Goal: Task Accomplishment & Management: Manage account settings

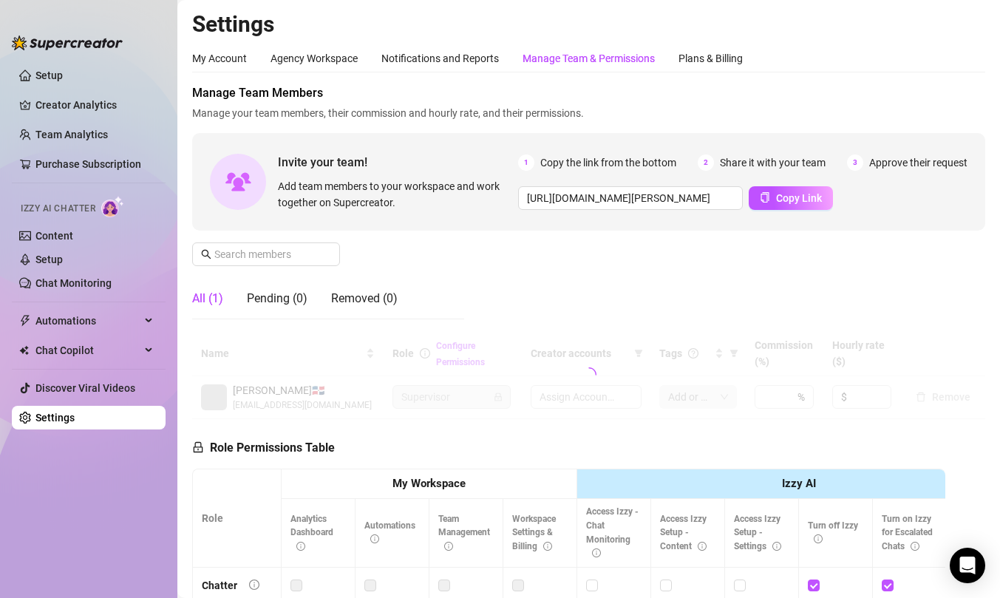
type input "[URL][DOMAIN_NAME]"
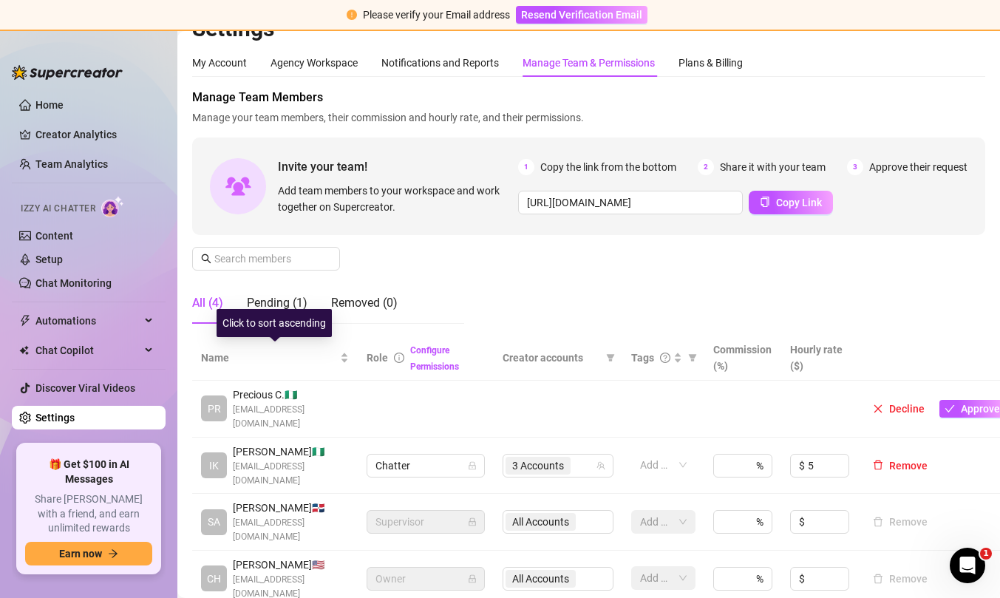
scroll to position [30, 0]
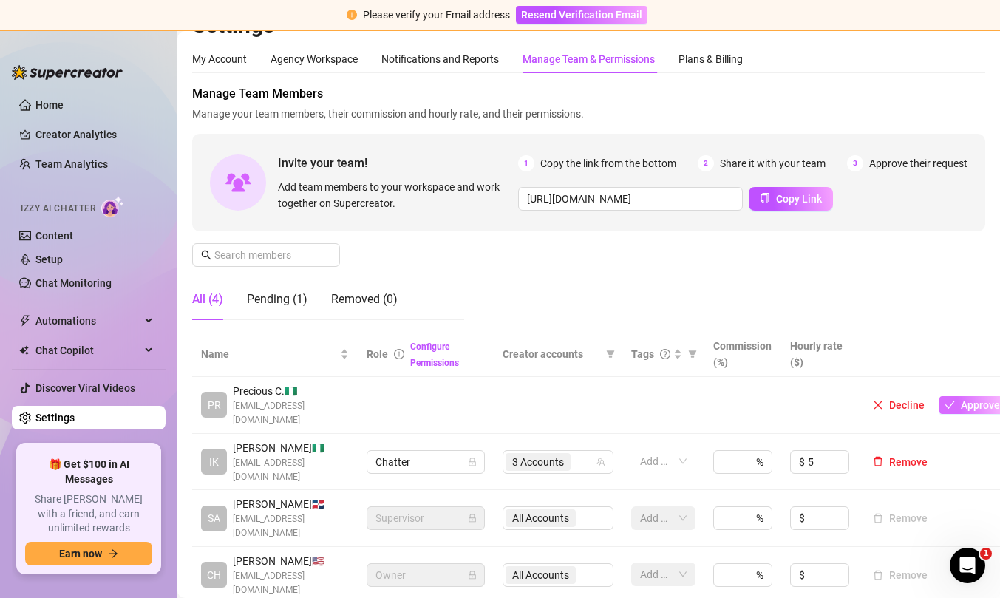
click at [979, 403] on span "Approve" at bounding box center [980, 405] width 39 height 12
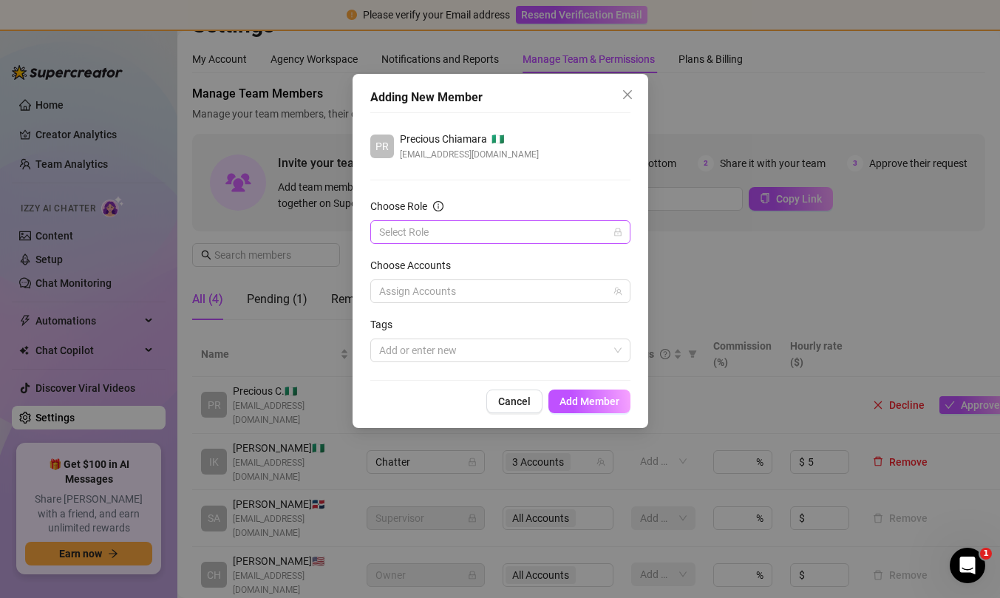
click at [493, 231] on input "Choose Role" at bounding box center [493, 232] width 229 height 22
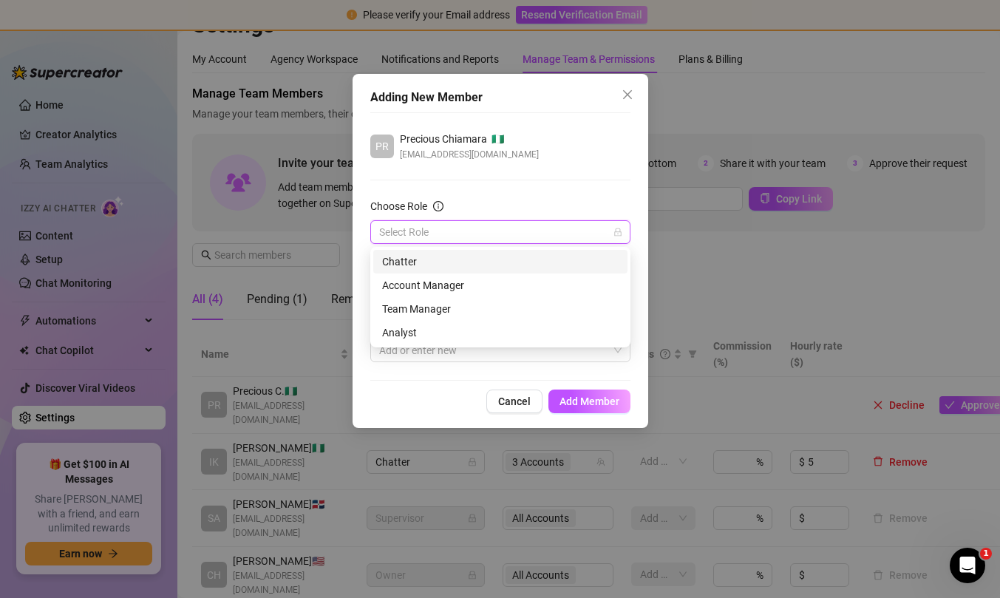
click at [462, 262] on div "Chatter" at bounding box center [500, 261] width 236 height 16
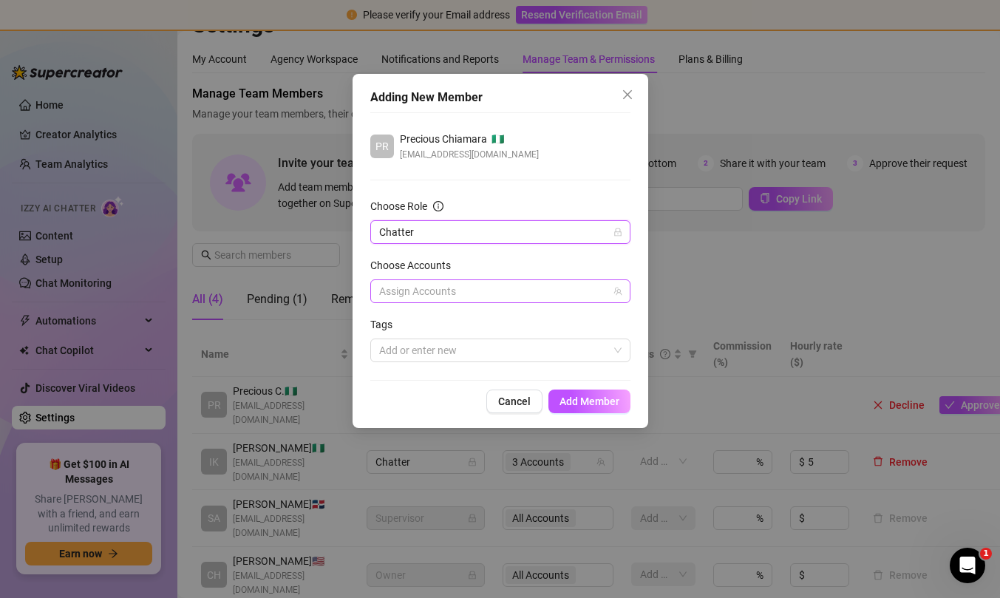
click at [412, 292] on div at bounding box center [492, 291] width 239 height 21
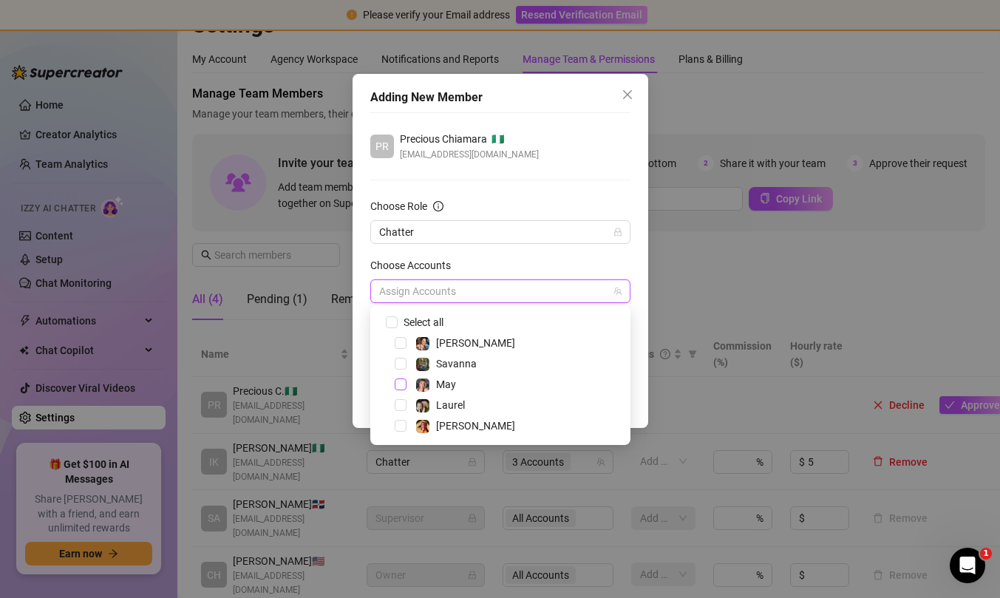
click at [401, 383] on span "Select tree node" at bounding box center [401, 384] width 12 height 12
click at [541, 259] on div "Choose Accounts" at bounding box center [500, 268] width 260 height 22
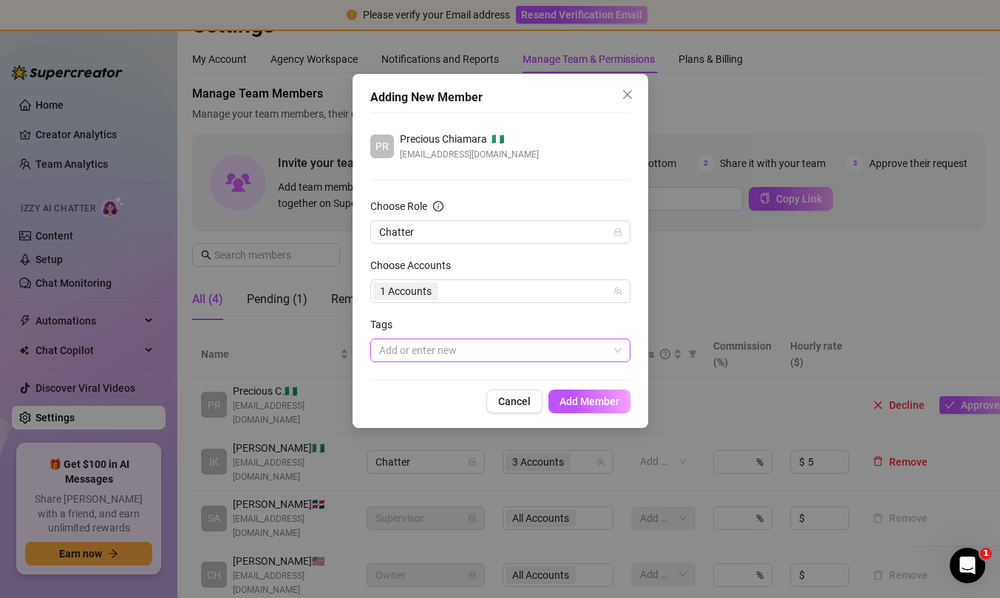
click at [467, 358] on div at bounding box center [492, 350] width 239 height 21
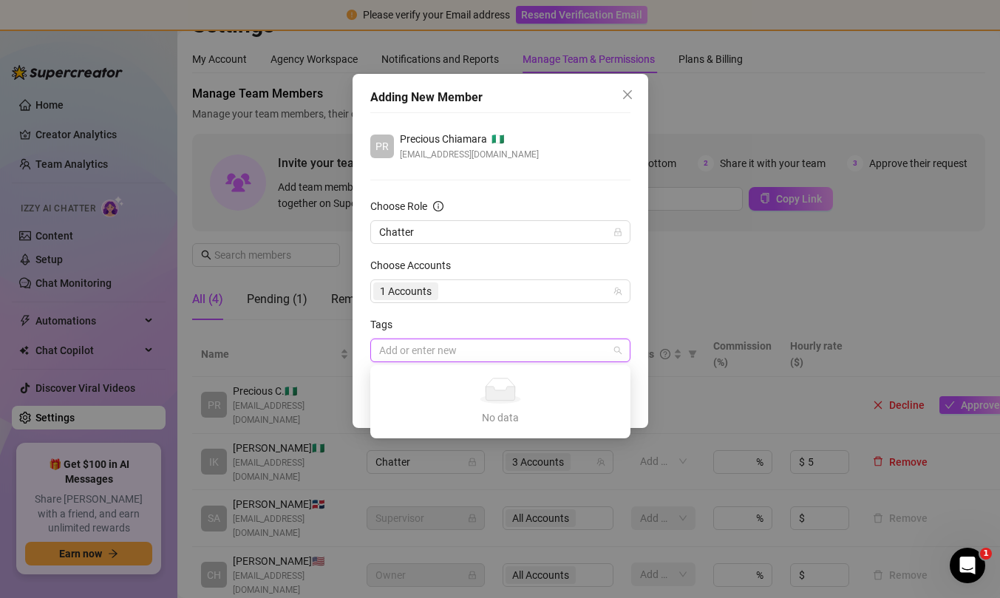
click at [478, 319] on div "Tags" at bounding box center [500, 327] width 260 height 22
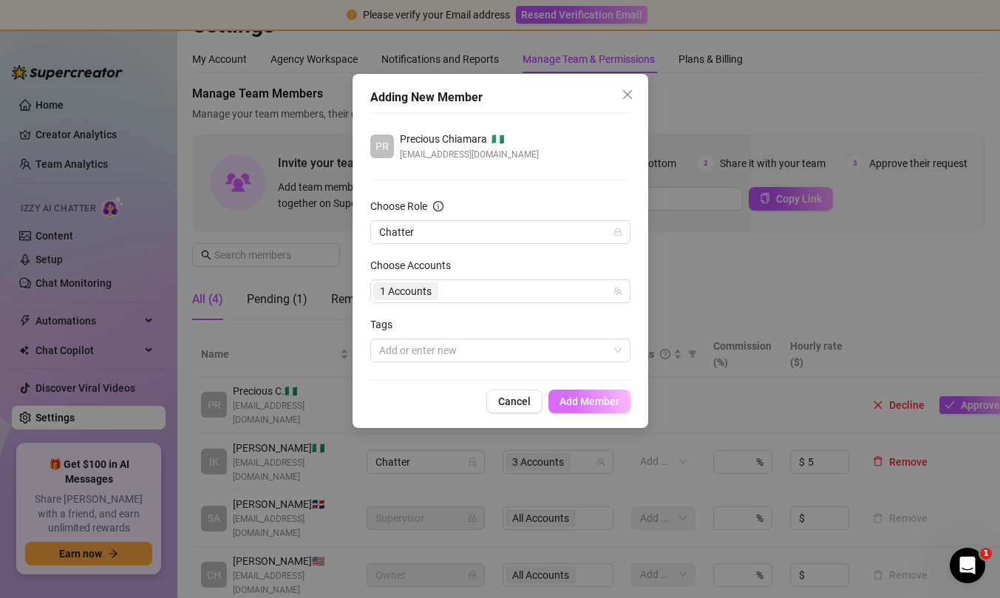
click at [599, 399] on span "Add Member" at bounding box center [589, 401] width 60 height 12
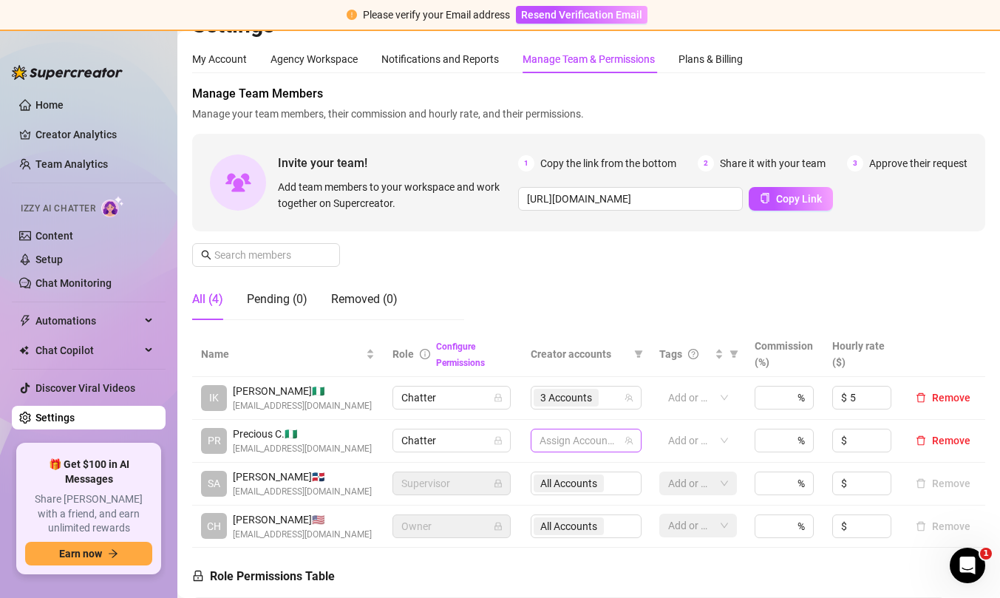
click at [578, 442] on div at bounding box center [577, 440] width 89 height 21
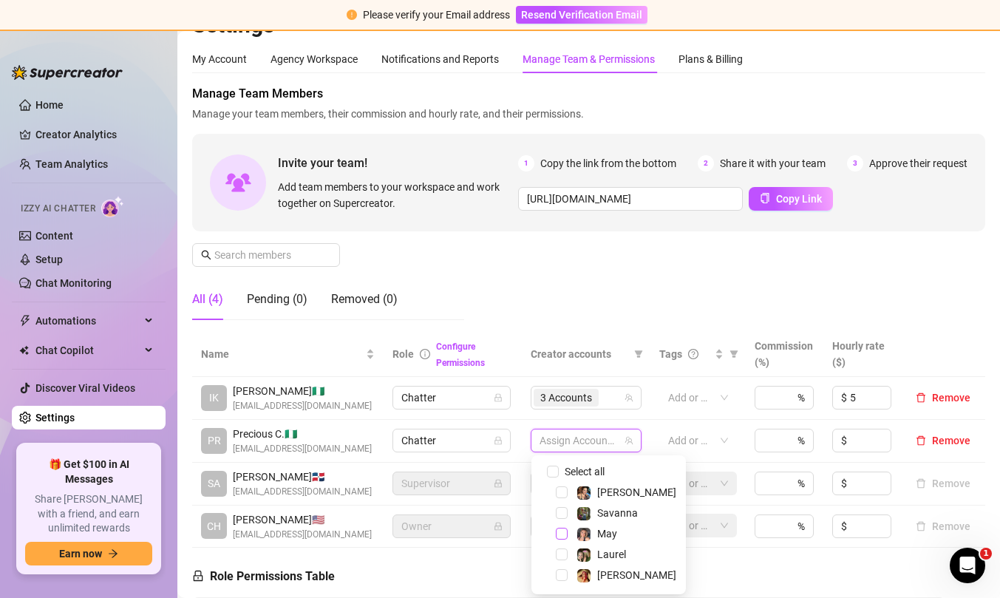
click at [562, 533] on span "Select tree node" at bounding box center [562, 534] width 12 height 12
click at [702, 293] on div "Manage Team Members Manage your team members, their commission and hourly rate,…" at bounding box center [588, 208] width 793 height 247
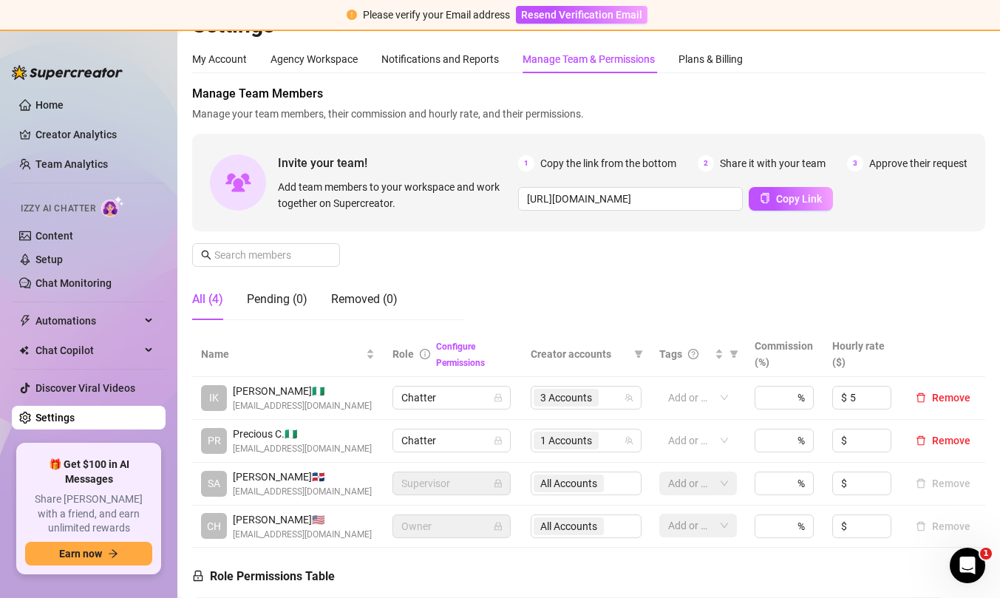
click at [771, 307] on div "Manage Team Members Manage your team members, their commission and hourly rate,…" at bounding box center [588, 208] width 793 height 247
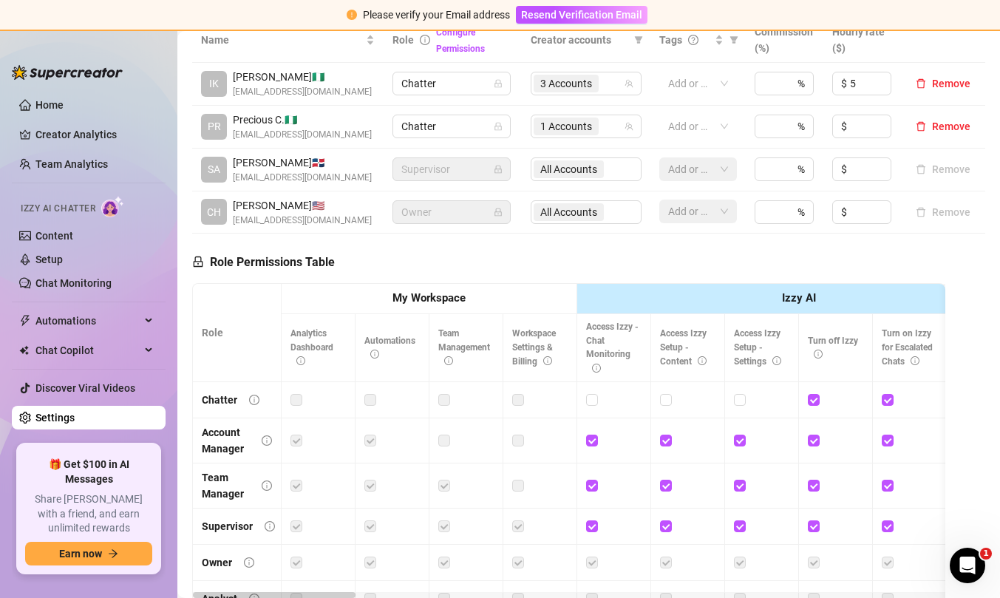
scroll to position [0, 0]
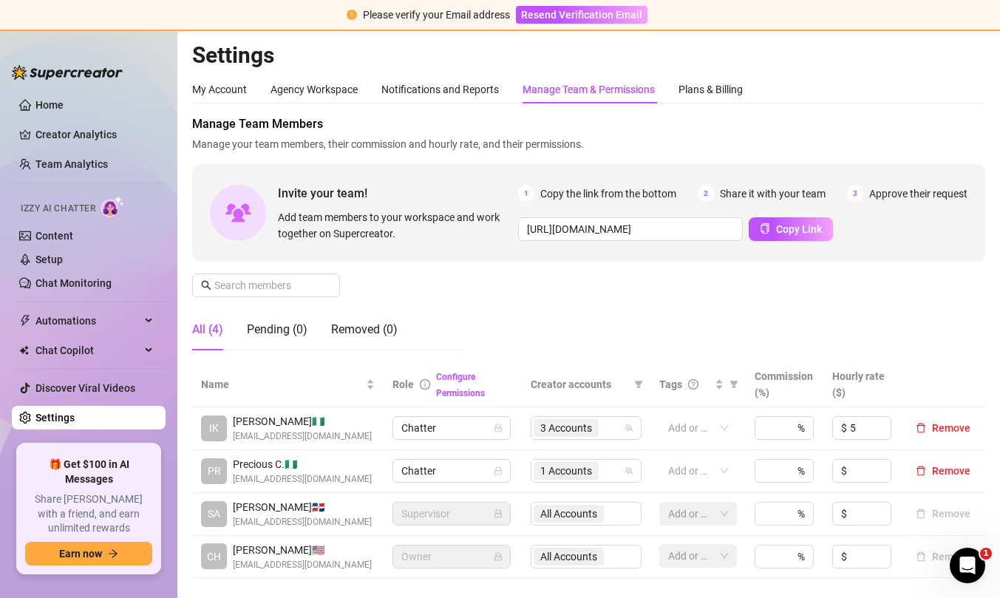
click at [478, 312] on div "Manage Team Members Manage your team members, their commission and hourly rate,…" at bounding box center [588, 238] width 793 height 247
click at [230, 87] on div "My Account" at bounding box center [219, 89] width 55 height 16
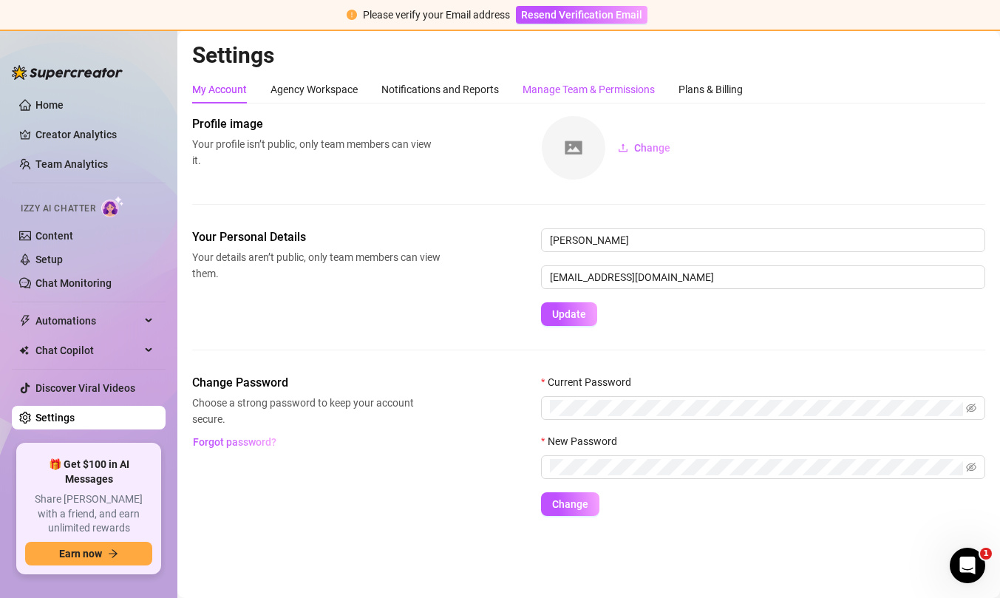
click at [570, 83] on div "Manage Team & Permissions" at bounding box center [588, 89] width 132 height 16
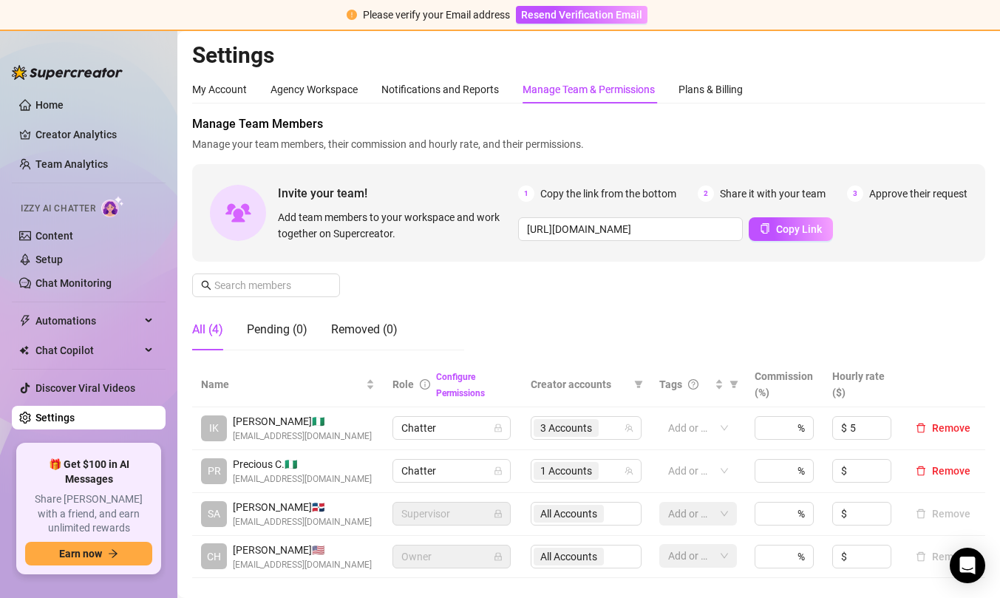
scroll to position [21, 0]
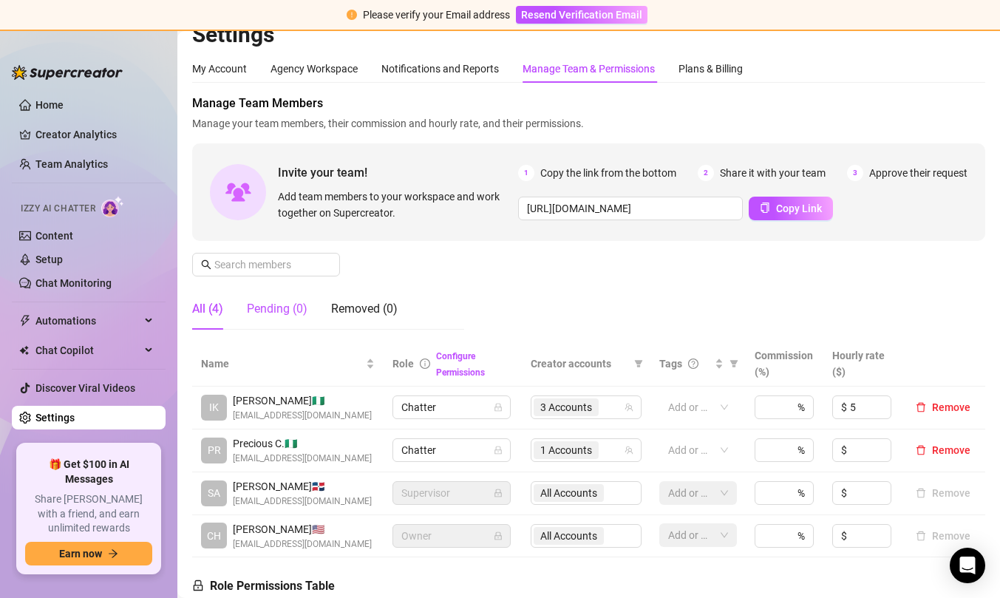
click at [296, 306] on div "Pending (0)" at bounding box center [277, 309] width 61 height 18
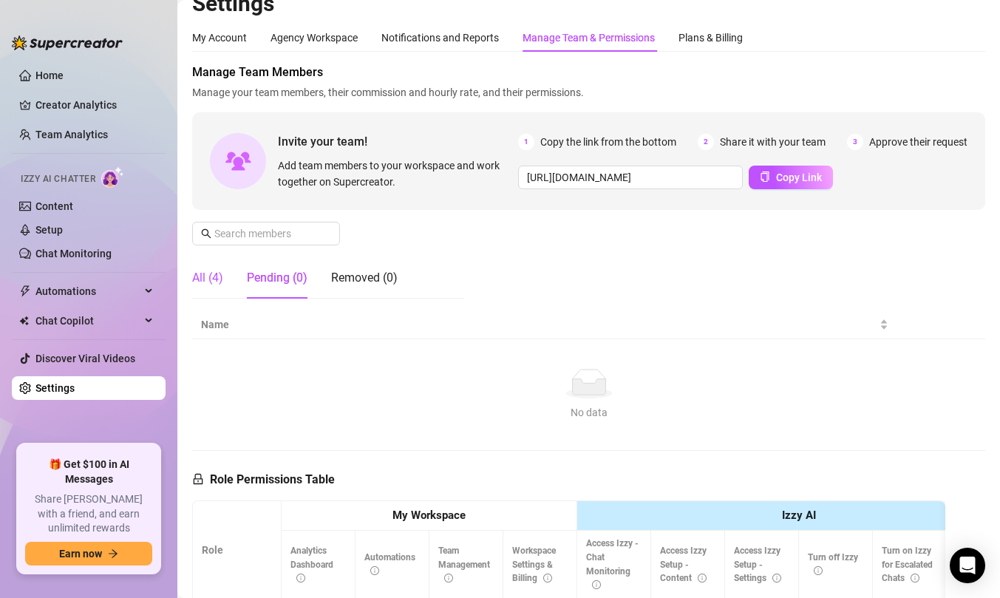
click at [217, 273] on div "All (4)" at bounding box center [207, 278] width 31 height 18
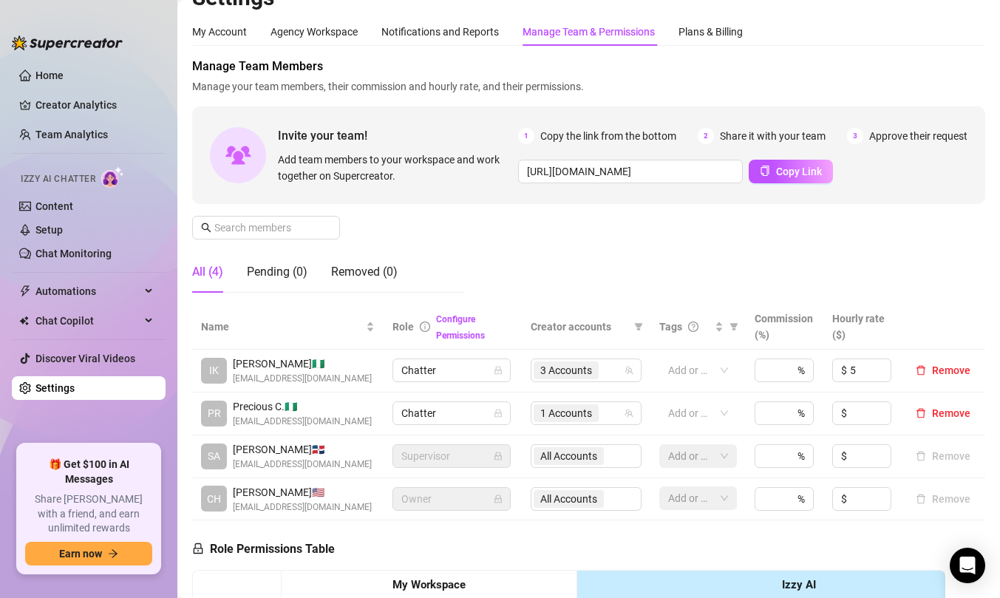
scroll to position [0, 0]
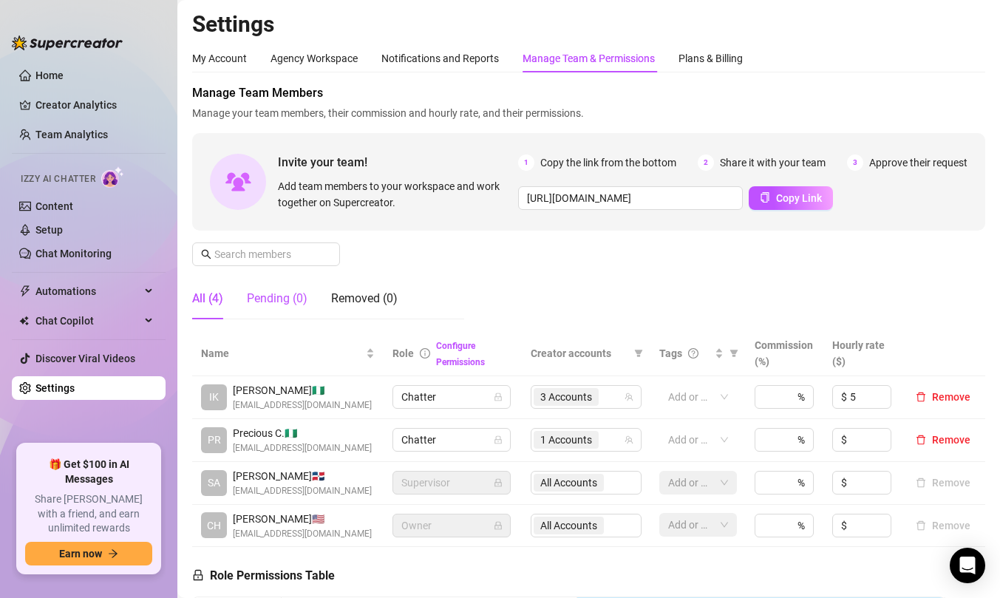
click at [280, 303] on div "Pending (0)" at bounding box center [277, 299] width 61 height 18
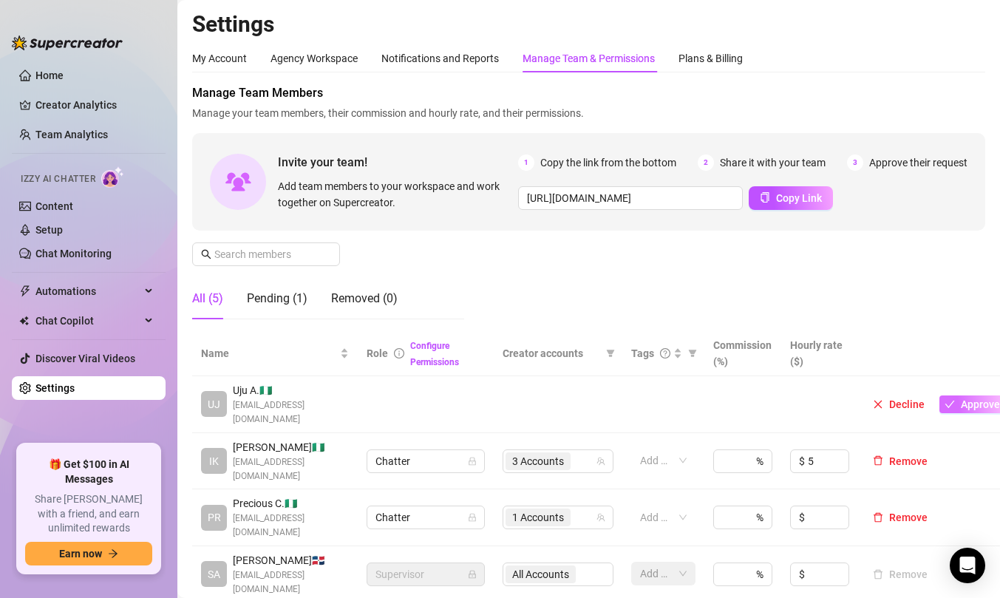
click at [971, 398] on span "Approve" at bounding box center [980, 404] width 39 height 12
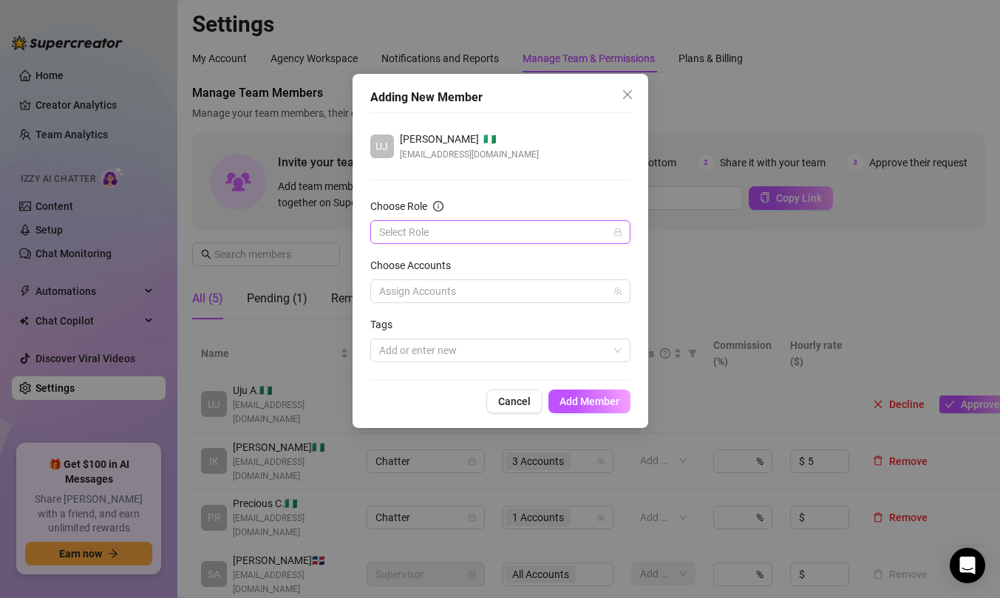
click at [440, 228] on input "Choose Role" at bounding box center [493, 232] width 229 height 22
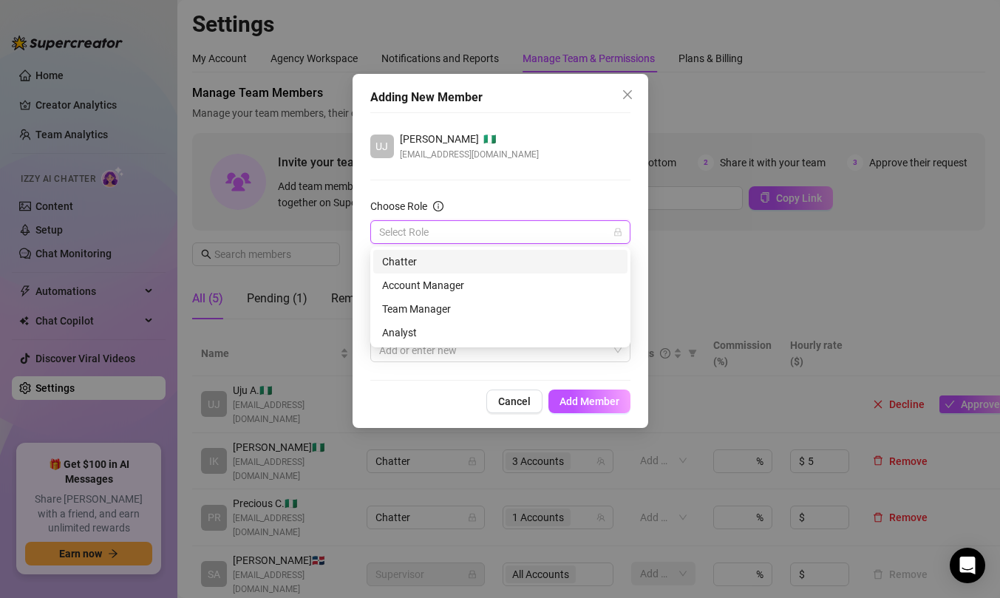
click at [429, 254] on div "Chatter" at bounding box center [500, 261] width 236 height 16
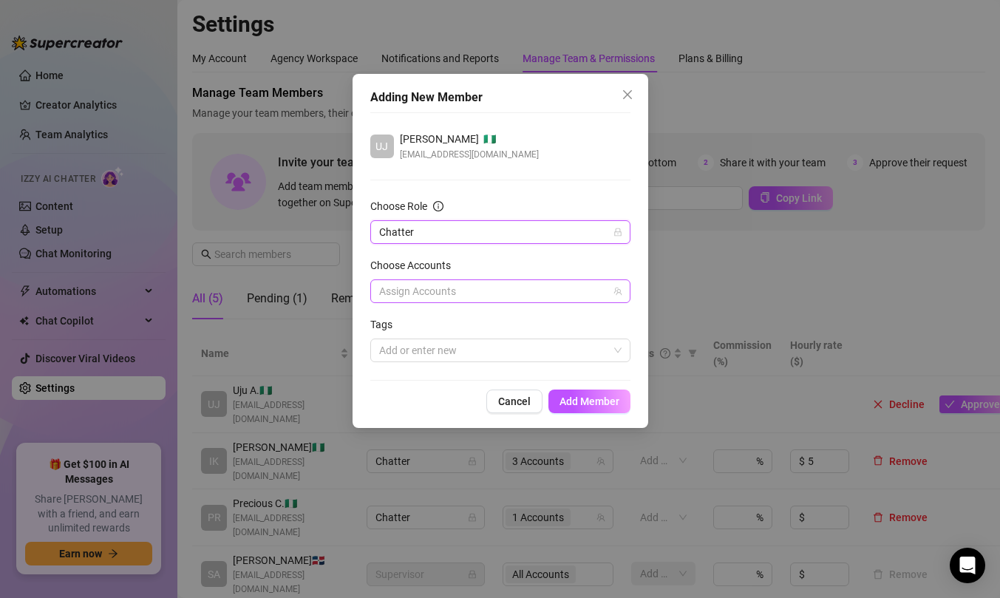
click at [471, 296] on div at bounding box center [492, 291] width 239 height 21
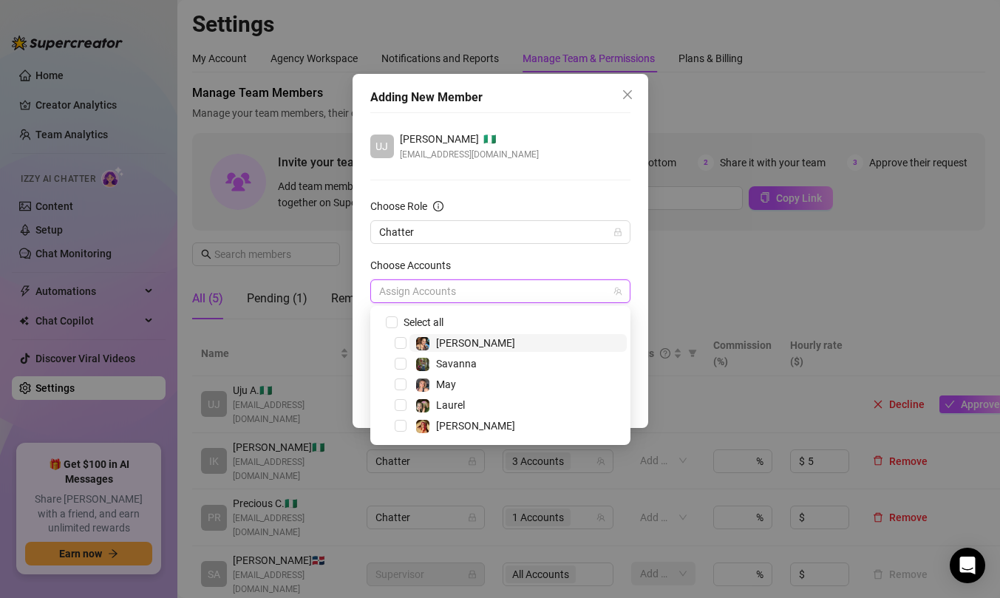
click at [463, 343] on span "[PERSON_NAME]" at bounding box center [517, 343] width 217 height 18
click at [534, 270] on div "Choose Accounts" at bounding box center [500, 268] width 260 height 22
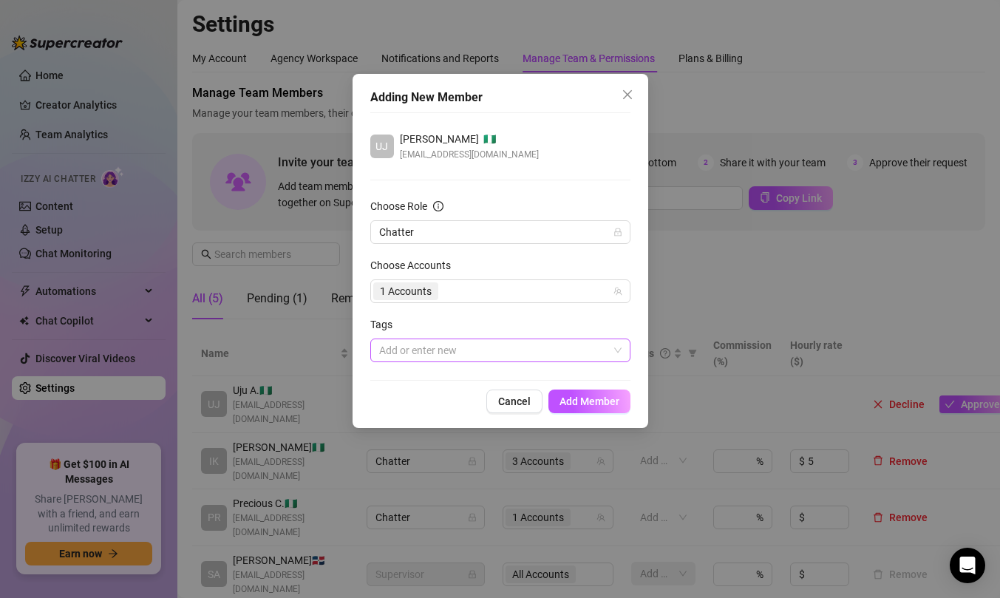
click at [468, 347] on div at bounding box center [492, 350] width 239 height 21
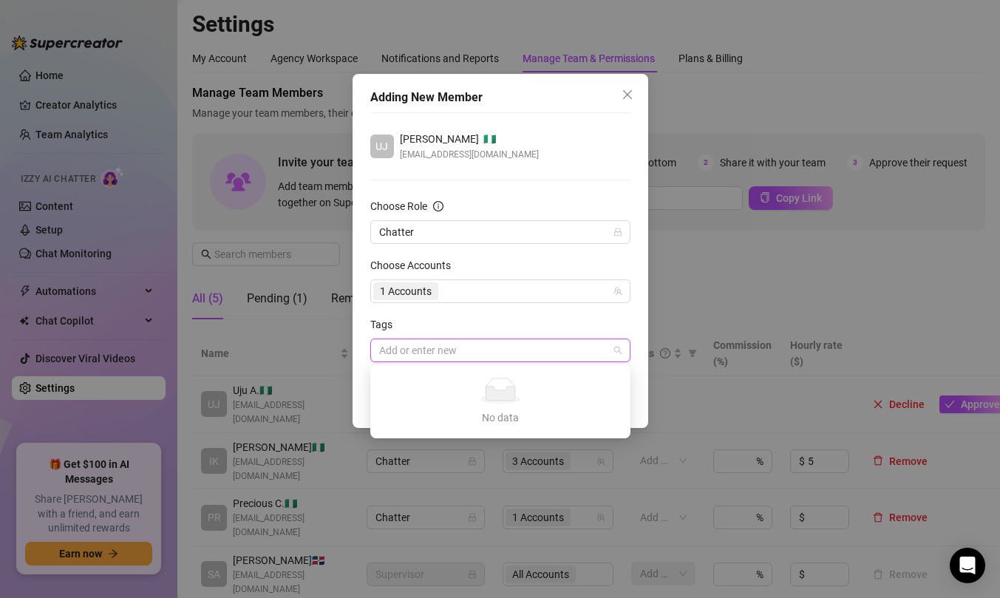
click at [475, 328] on div "Tags" at bounding box center [500, 327] width 260 height 22
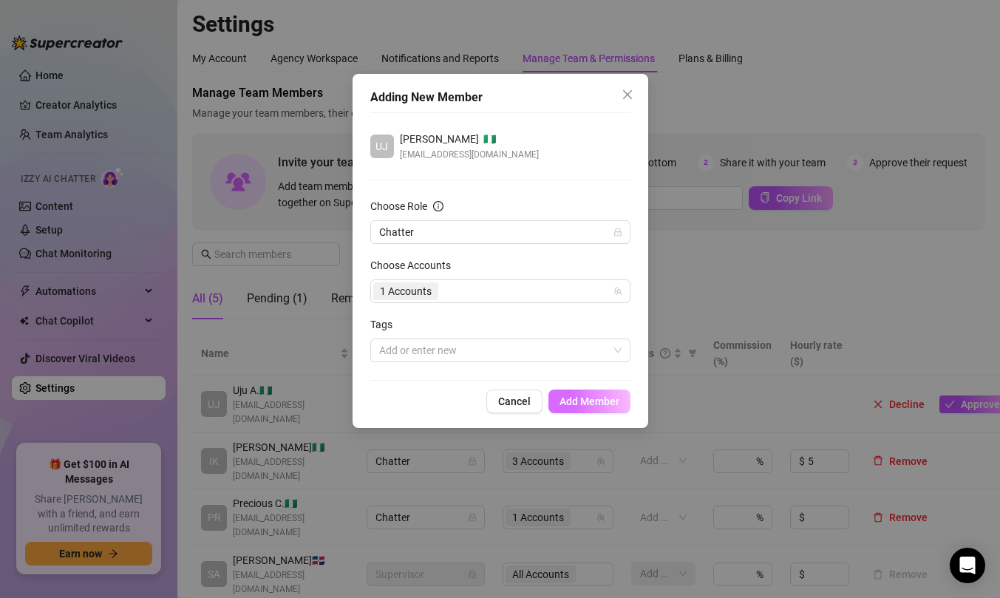
click at [597, 410] on button "Add Member" at bounding box center [589, 401] width 82 height 24
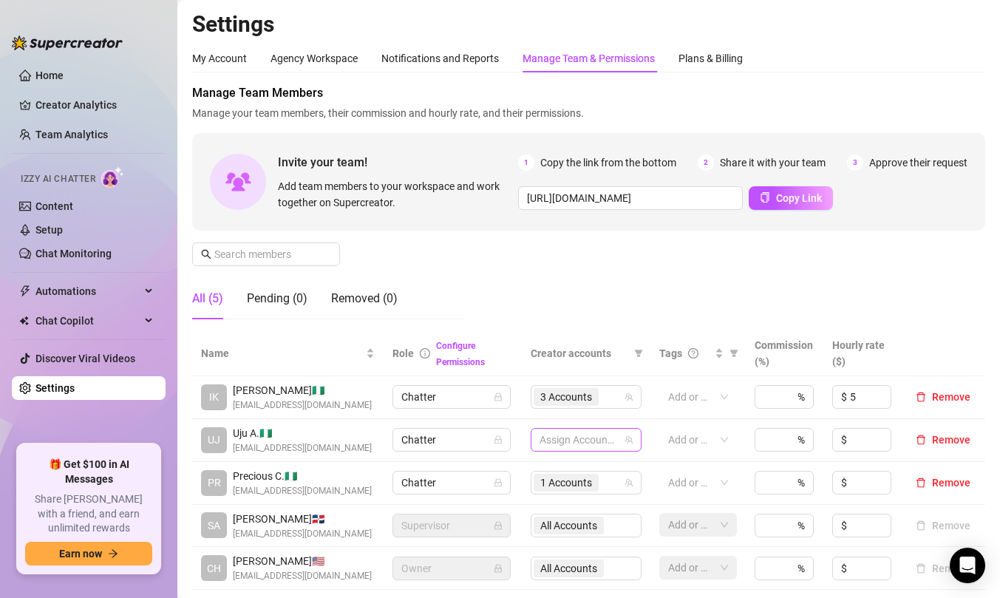
click at [576, 437] on div at bounding box center [577, 439] width 89 height 21
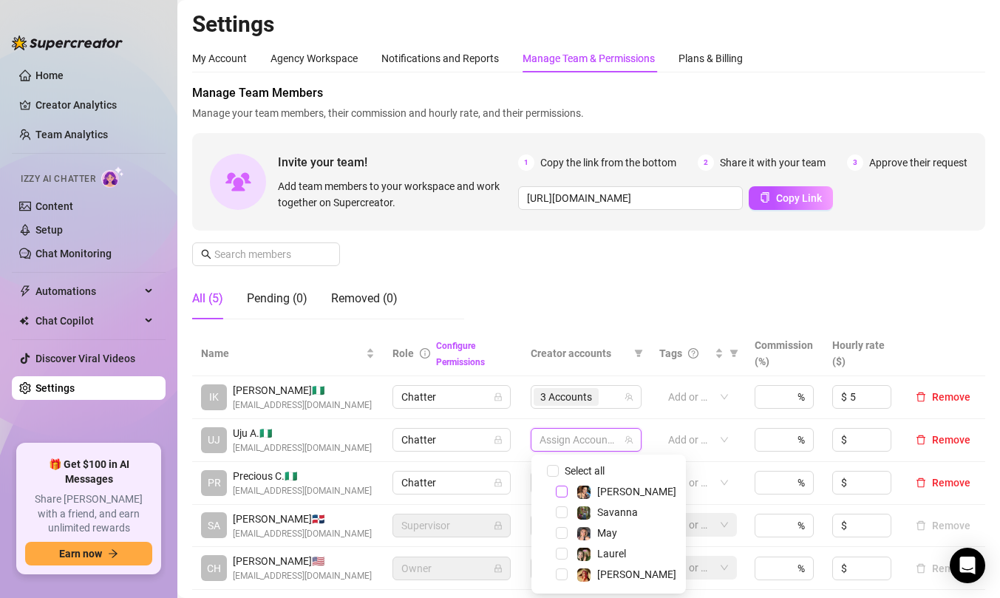
click at [562, 488] on span "Select tree node" at bounding box center [562, 491] width 12 height 12
click at [803, 270] on div "Manage Team Members Manage your team members, their commission and hourly rate,…" at bounding box center [588, 207] width 793 height 247
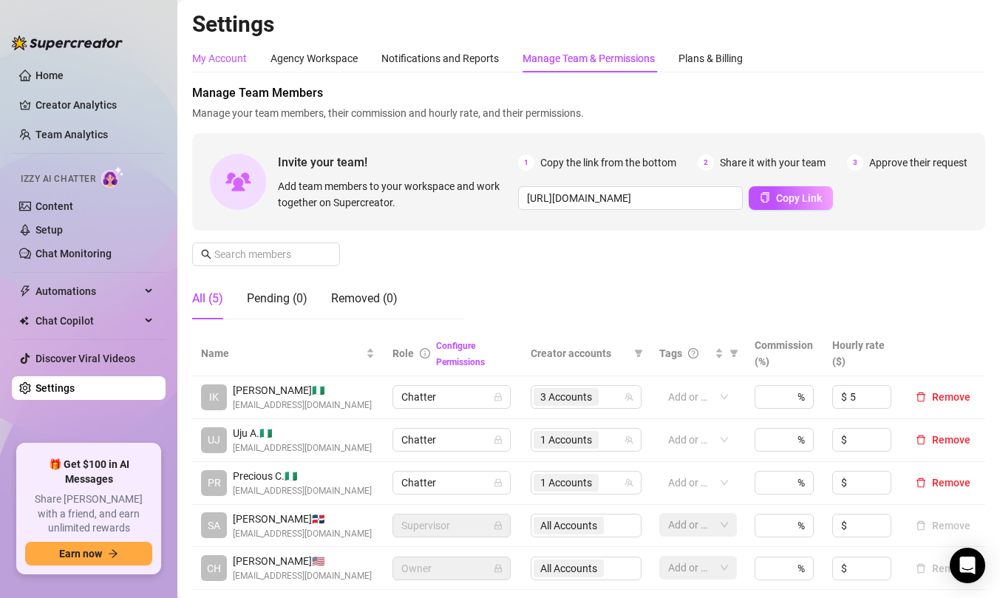
click at [231, 60] on div "My Account" at bounding box center [219, 58] width 55 height 16
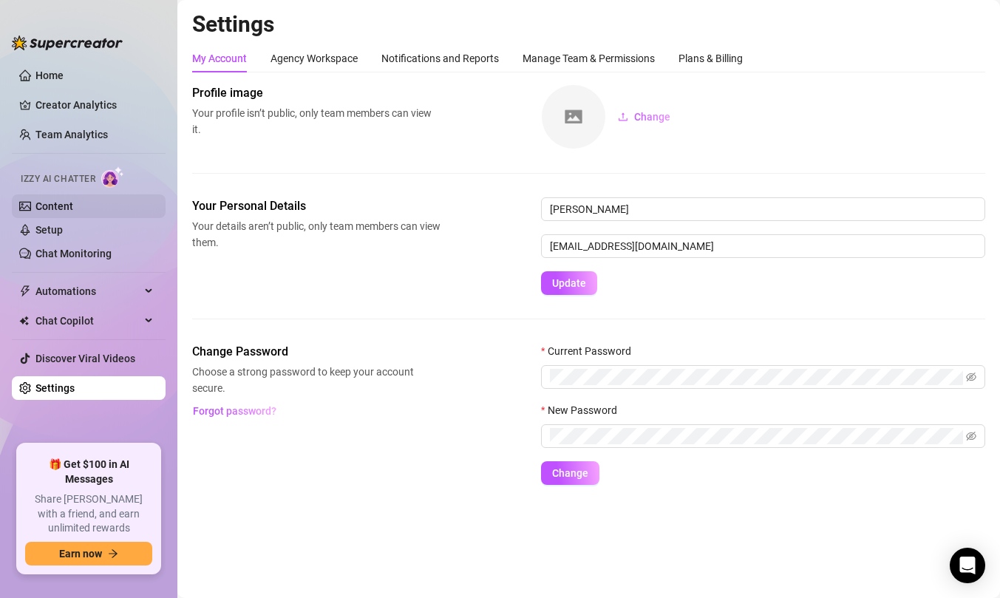
click at [51, 207] on link "Content" at bounding box center [54, 206] width 38 height 12
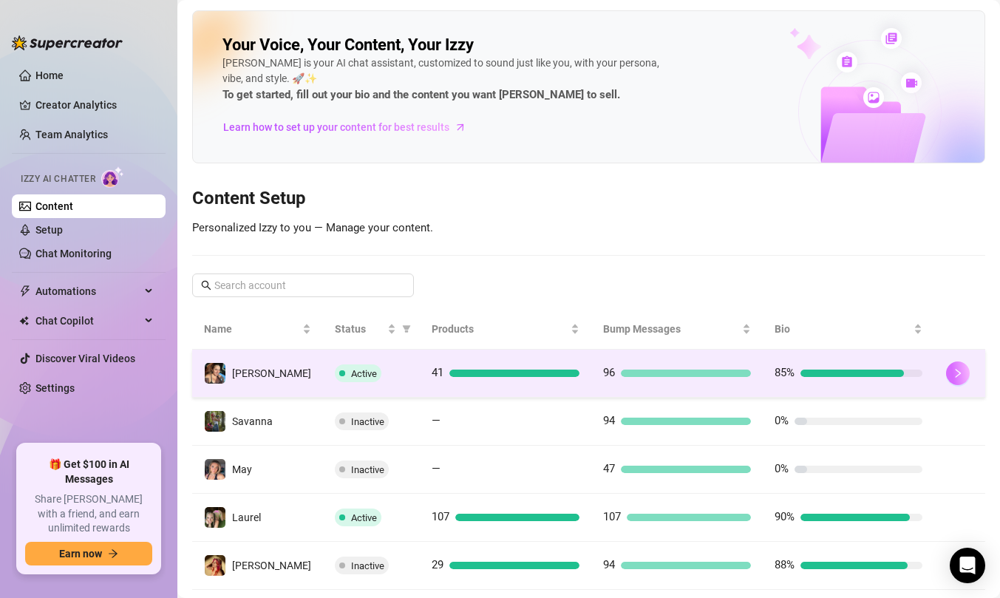
click at [955, 372] on icon "right" at bounding box center [957, 373] width 5 height 9
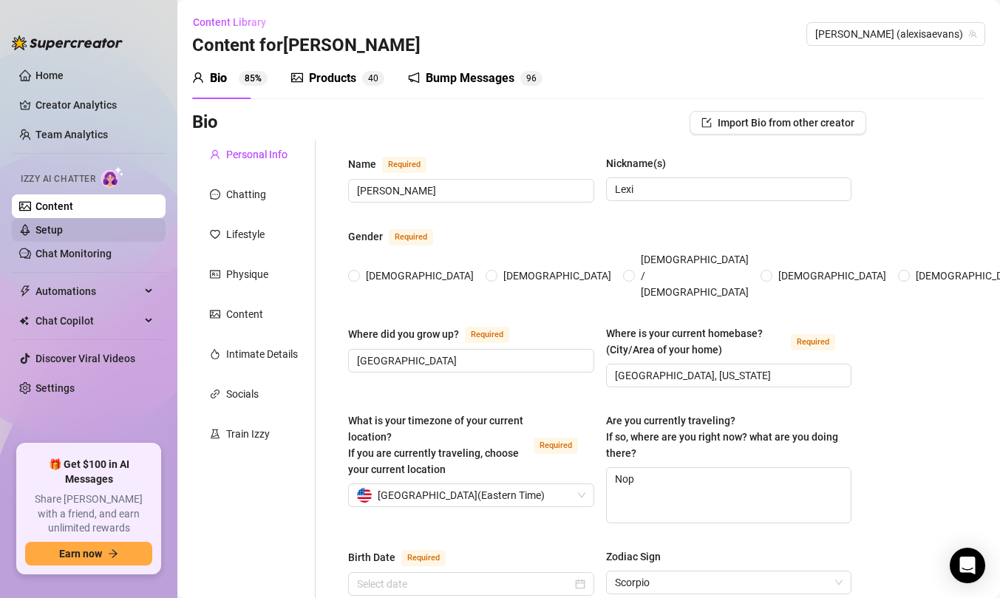
radio input "true"
type input "November 13th, 2002"
click at [242, 310] on div "Content" at bounding box center [244, 314] width 37 height 16
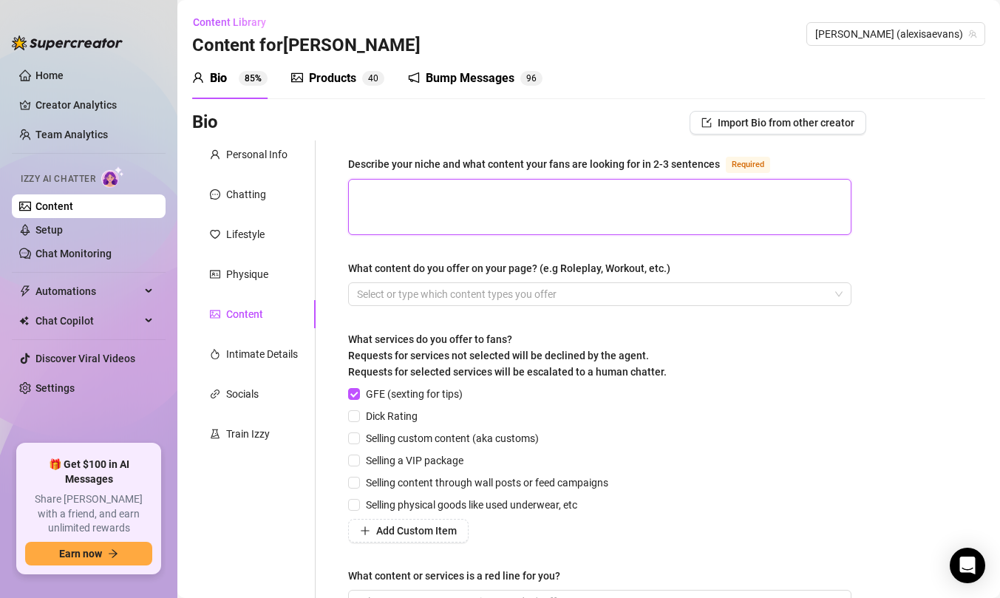
click at [450, 189] on textarea "Describe your niche and what content your fans are looking for in 2-3 sentences…" at bounding box center [600, 207] width 502 height 55
type textarea "i"
type textarea "i h"
type textarea "i hav"
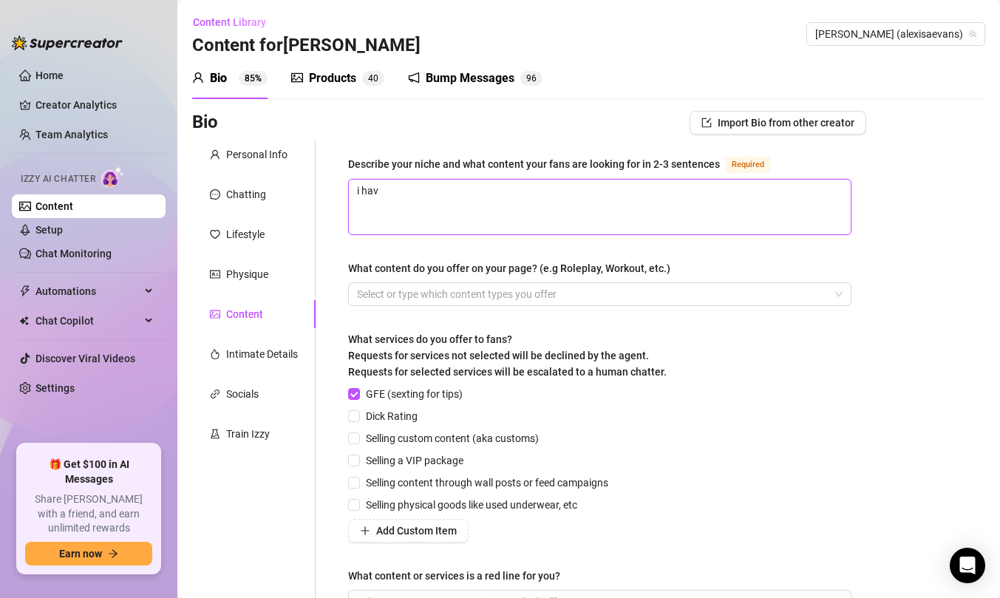
type textarea "i have"
type textarea "i have a"
type textarea "i have a l"
type textarea "i have a lo"
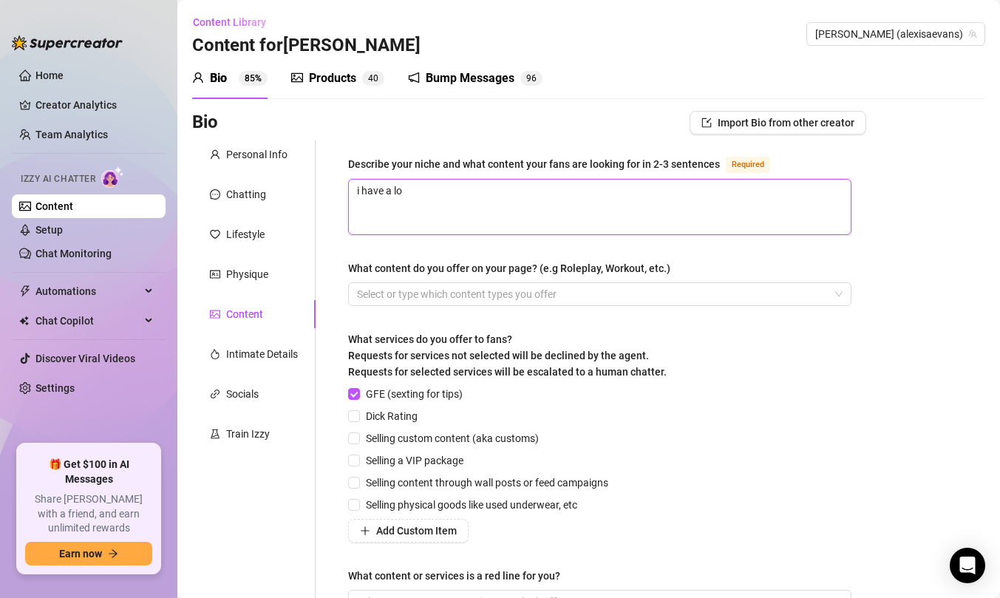
type textarea "i have a lot"
type textarea "i have a lot o"
type textarea "i have a lot of"
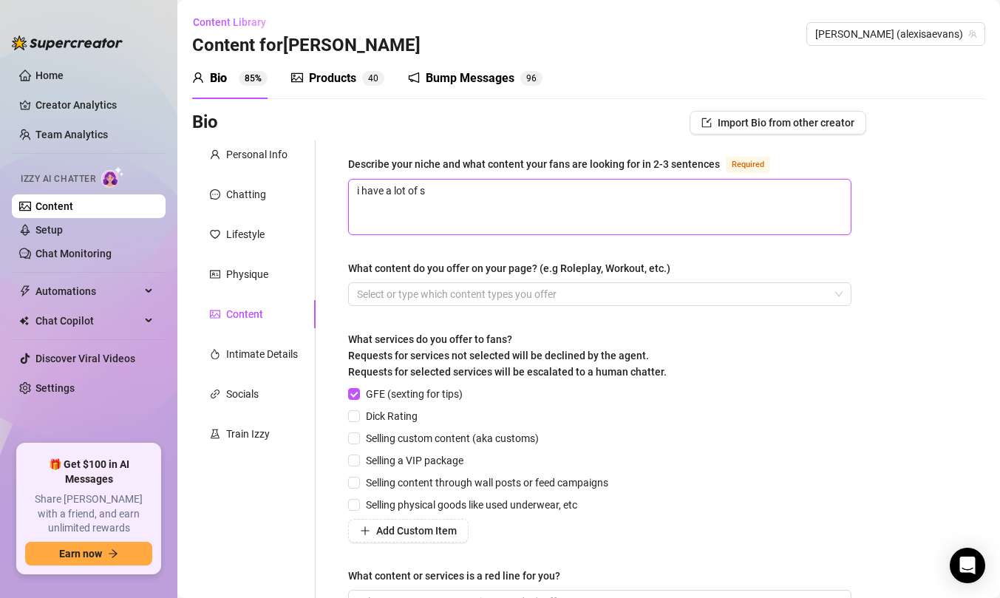
type textarea "i have a lot of so"
type textarea "i have a lot of sol"
type textarea "i have a lot of solo"
type textarea "i have a lot of solo co"
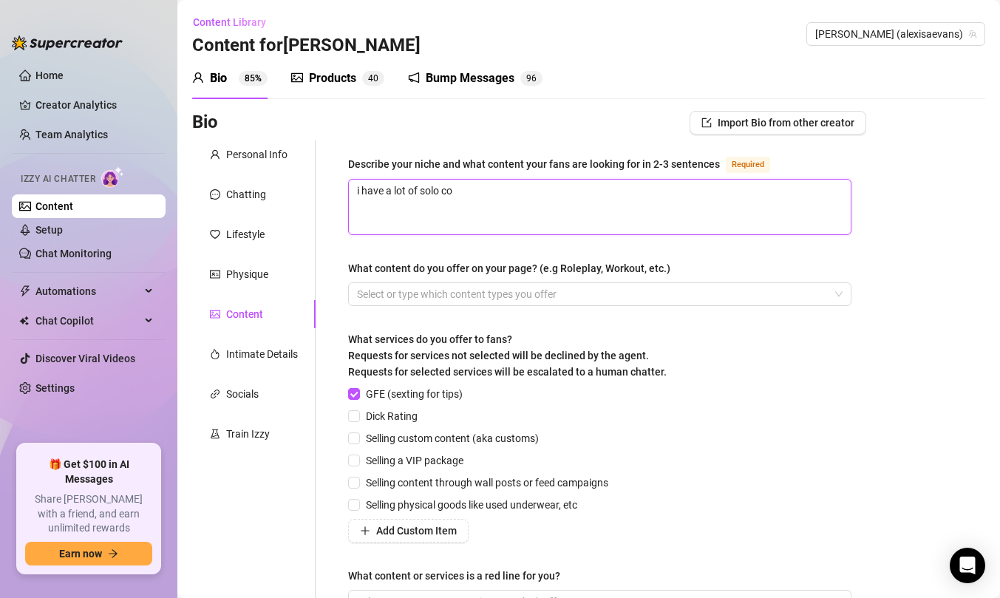
type textarea "i have a lot of solo con"
type textarea "i have a lot of solo cont"
type textarea "i have a lot of solo con"
type textarea "i have a lot of solo co"
type textarea "i have a lot of solo"
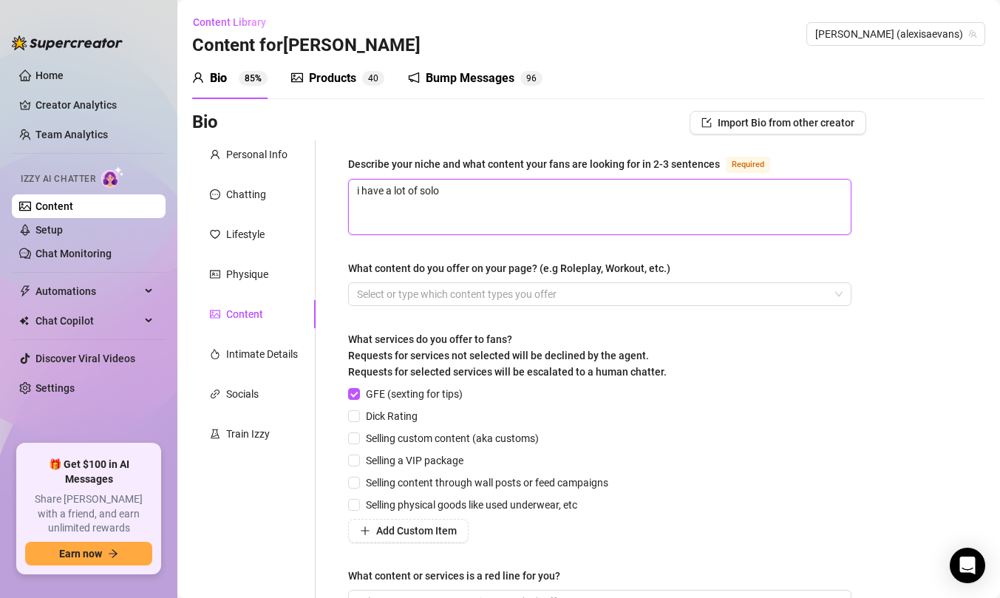
type textarea "i have a lot of solo"
type textarea "i have a lot of soloan"
type textarea "i have a lot of soloa"
type textarea "i have a lot of solo"
type textarea "i have a lot of solo a"
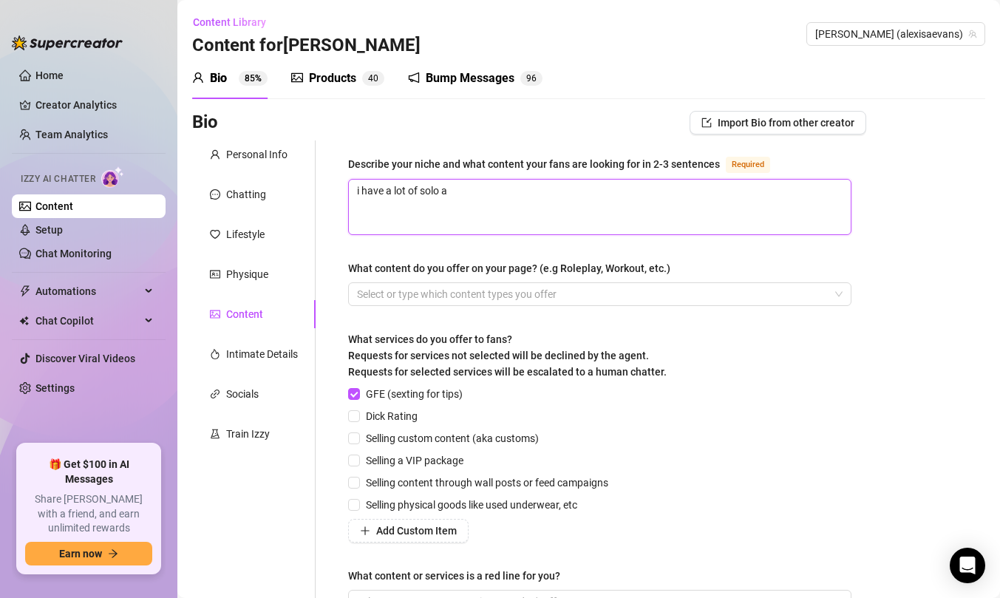
type textarea "i have a lot of solo an"
type textarea "i have a lot of solo and"
type textarea "i have a lot of solo and g"
type textarea "i have a lot of solo and gg"
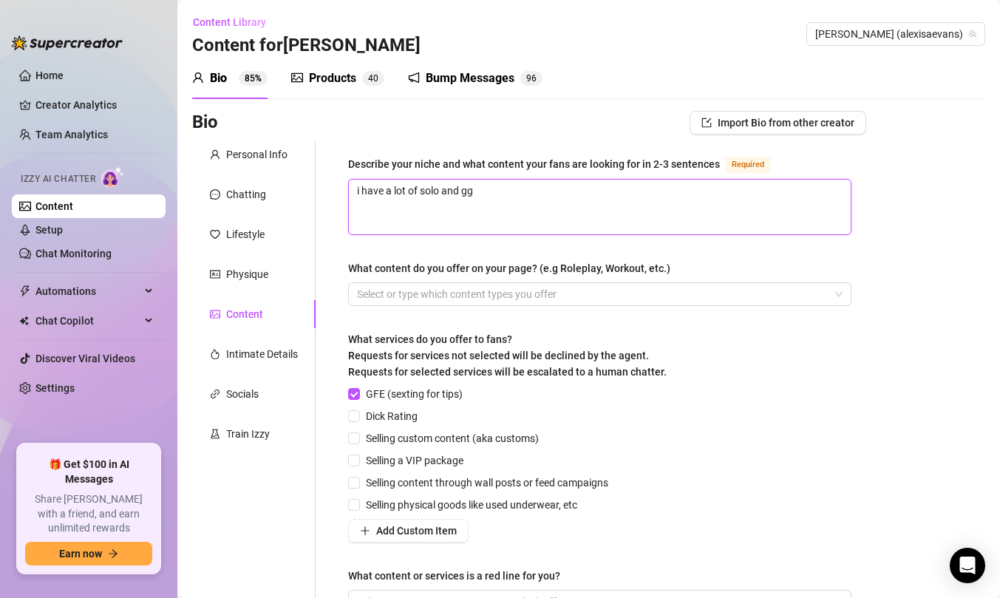
type textarea "i have a lot of solo and gg c"
type textarea "i have a lot of solo and gg co"
type textarea "i have a lot of solo and gg con"
type textarea "i have a lot of solo and gg cont"
type textarea "i have a lot of solo and gg conte"
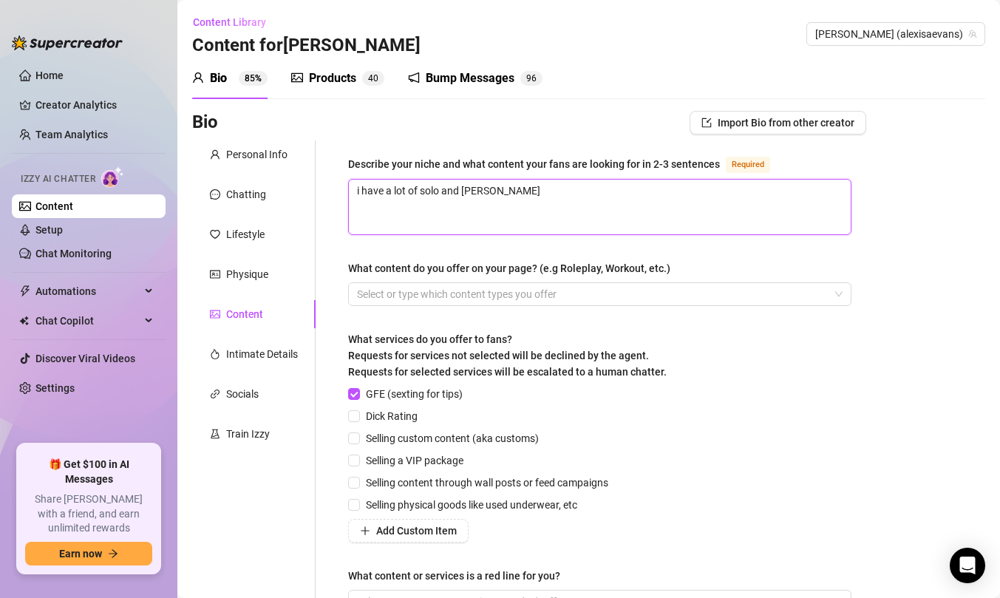
type textarea "i have a lot of solo and gg conten"
type textarea "i have a lot of solo and gg content"
type textarea "i have a lot of solo and gg content."
type textarea "i have a lot of solo and gg content.al"
type textarea "i have a lot of solo and gg content.all"
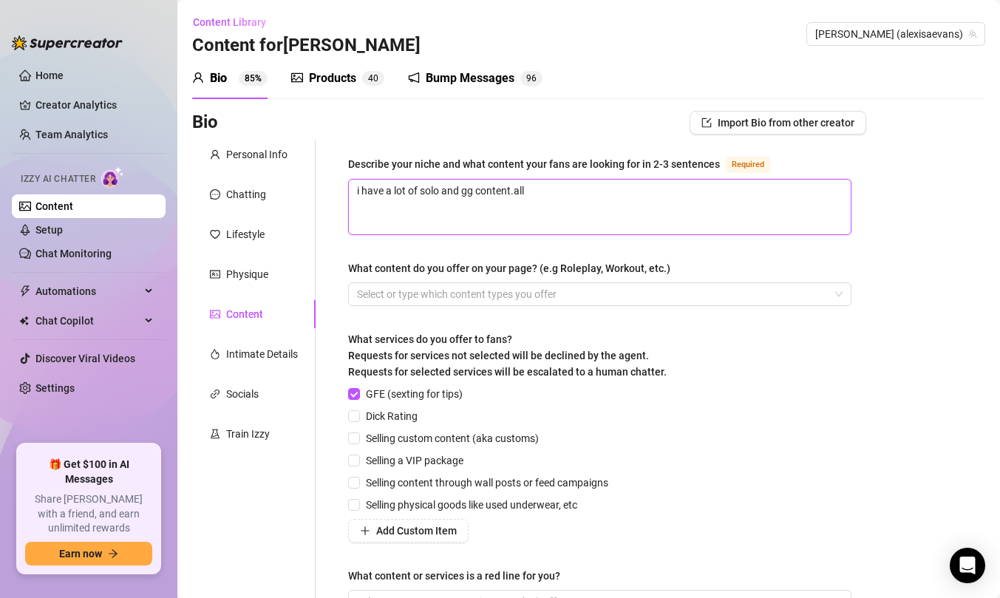
type textarea "i have a lot of solo and gg content.al"
type textarea "i have a lot of solo and gg content.a"
type textarea "i have a lot of solo and gg content."
type textarea "i have a lot of solo and gg content. a"
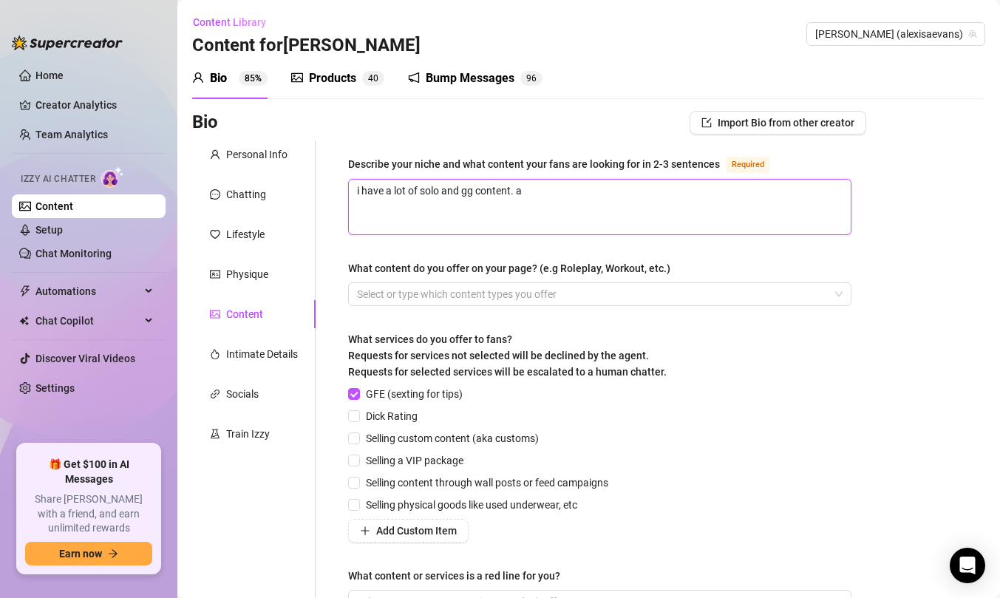
type textarea "i have a lot of solo and gg content. al"
type textarea "i have a lot of solo and gg content. all"
type textarea "i have a lot of solo and gg content. all o"
type textarea "i have a lot of solo and gg content. all of"
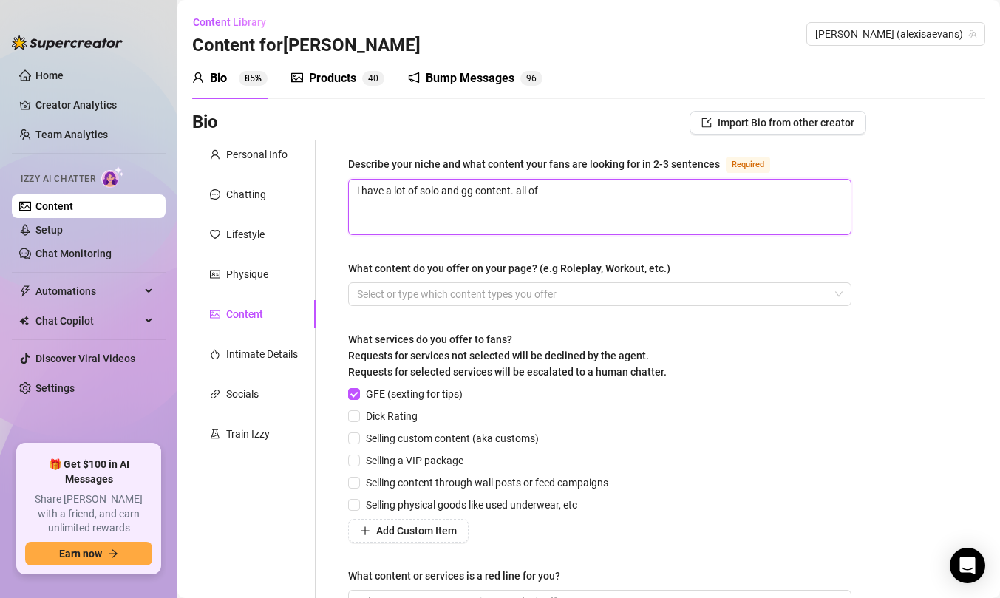
type textarea "i have a lot of solo and gg content. all of m"
type textarea "i have a lot of solo and gg content. all of my"
type textarea "i have a lot of solo and gg content. all of my b"
type textarea "i have a lot of solo and gg content. all of my bg"
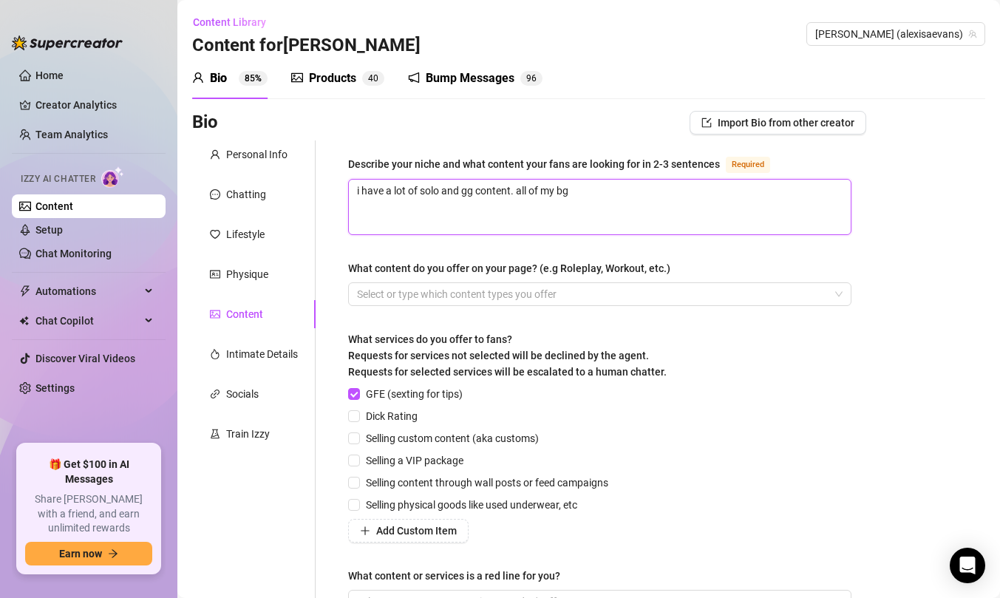
type textarea "i have a lot of solo and gg content. all of my bg"
type textarea "i have a lot of solo and gg content. all of my bg v"
type textarea "i have a lot of solo and gg content. all of my bg vid"
type textarea "i have a lot of solo and gg content. all of my bg vide"
type textarea "i have a lot of solo and gg content. all of my bg video"
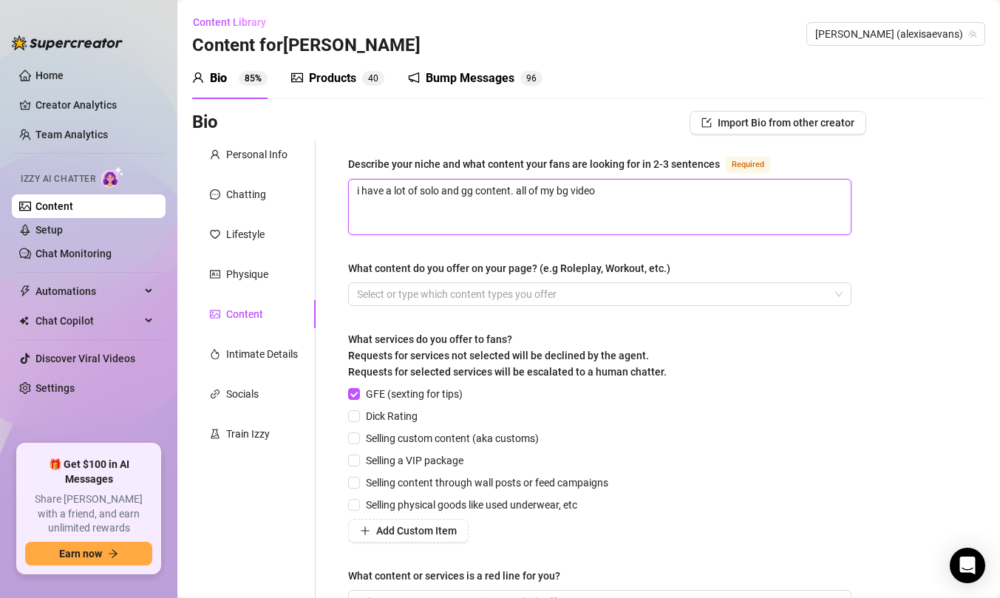
type textarea "i have a lot of solo and gg content. all of my bg videos"
type textarea "i have a lot of solo and gg content. all of my bg videos a"
type textarea "i have a lot of solo and gg content. all of my bg videos ar"
type textarea "i have a lot of solo and gg content. all of my bg videos are"
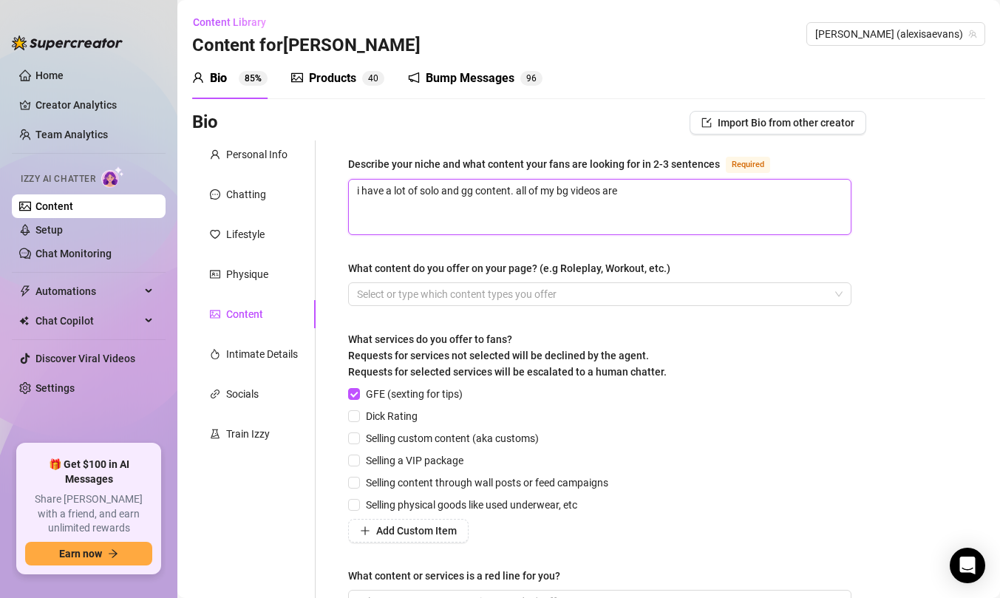
type textarea "i have a lot of solo and gg content. all of my bg videos are o"
type textarea "i have a lot of solo and gg content. all of my bg videos are ol"
type textarea "i have a lot of solo and gg content. all of my bg videos are old"
type textarea "i have a lot of solo and gg content. all of my bg videos are old."
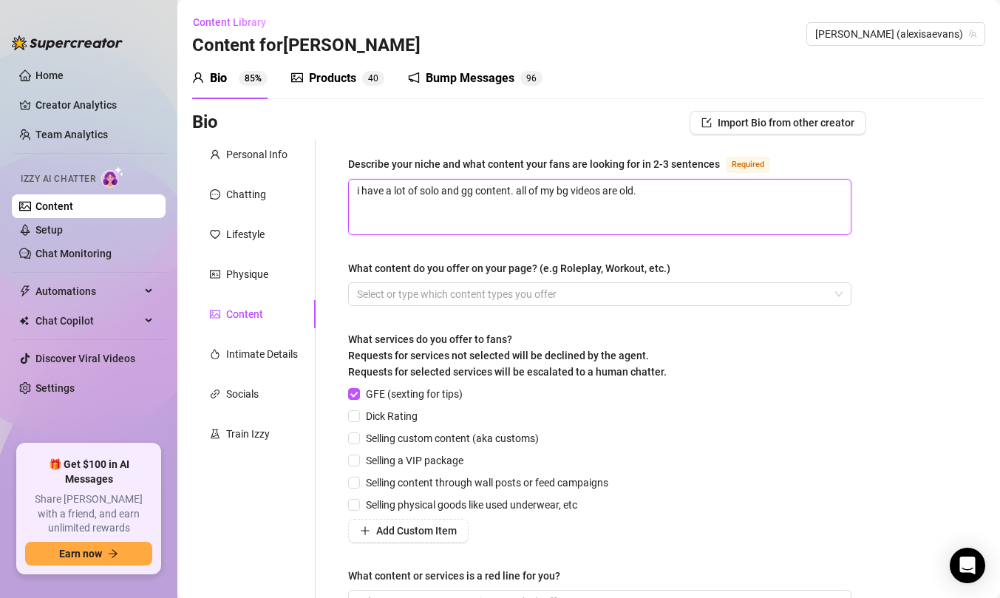
type textarea "i have a lot of solo and gg content. all of my bg videos are old."
type textarea "i have a lot of solo and gg content. all of my bg videos are old. i"
type textarea "i have a lot of solo and gg content. all of my bg videos are old."
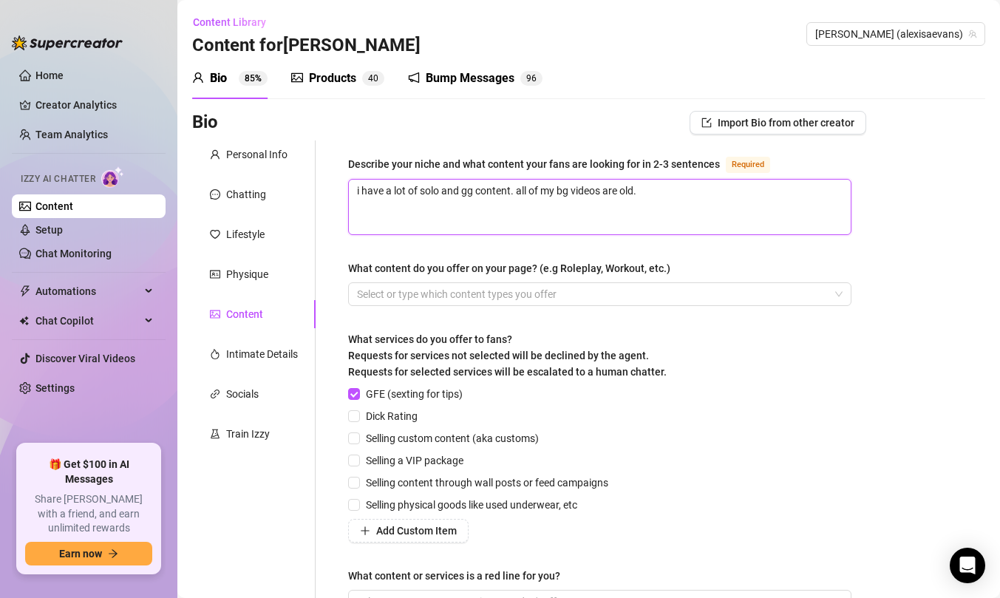
type textarea "i have a lot of solo and gg content. all of my bg videos are old. i"
type textarea "i have a lot of solo and gg content. all of my bg videos are old. i l"
type textarea "i have a lot of solo and gg content. all of my bg videos are old. i lo"
type textarea "i have a lot of solo and gg content. all of my bg videos are old. i lov"
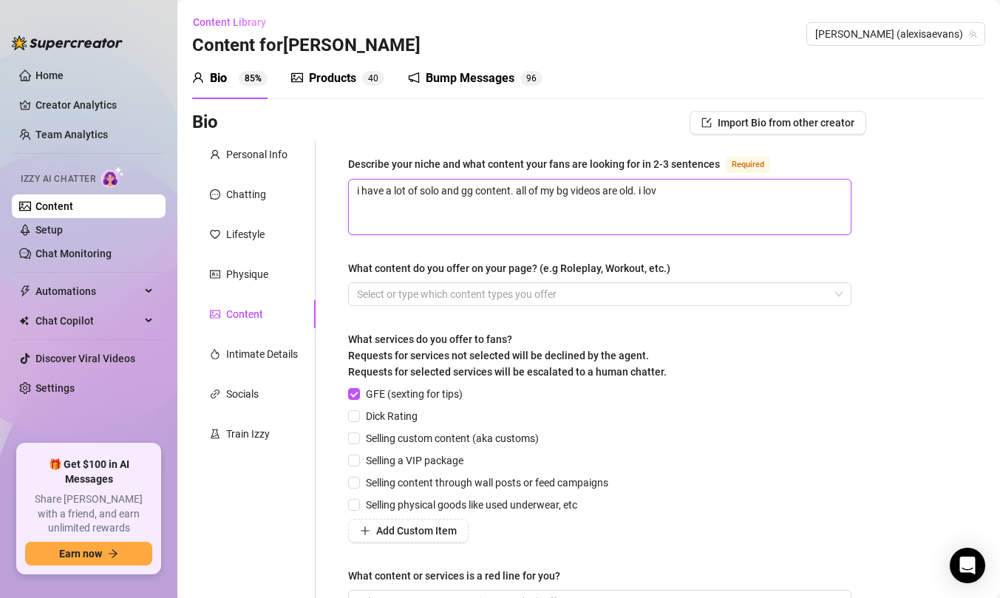
type textarea "i have a lot of solo and gg content. all of my bg videos are old. i love"
type textarea "i have a lot of solo and gg content. all of my bg videos are old. i love m"
type textarea "i have a lot of solo and gg content. all of my bg videos are old. i love ma"
type textarea "i have a lot of solo and gg content. all of my bg videos are old. i love mast"
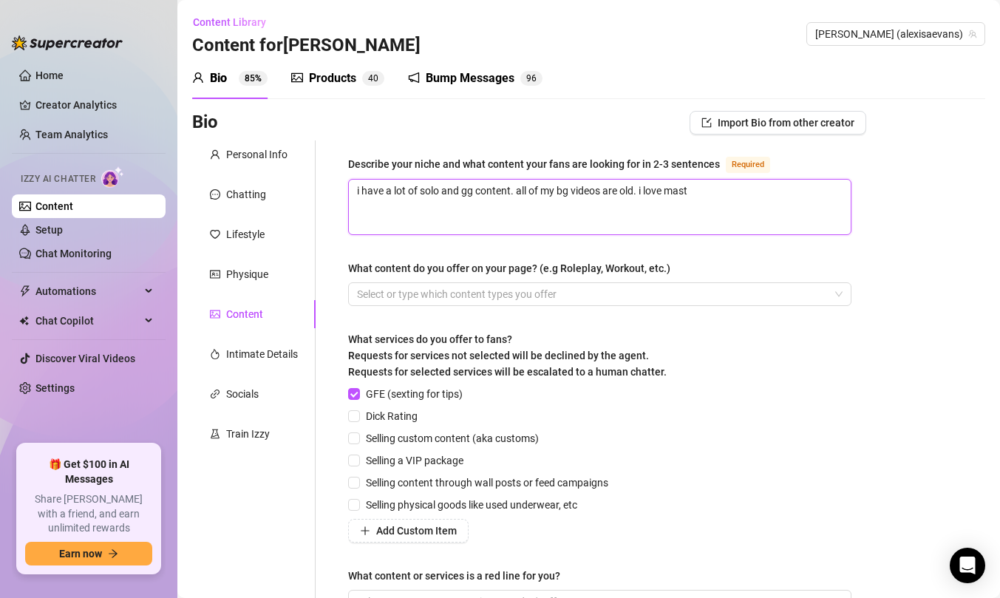
type textarea "i have a lot of solo and gg content. all of my bg videos are old. i love mastu"
type textarea "i have a lot of solo and gg content. all of my bg videos are old. i love mastur"
type textarea "i have a lot of solo and gg content. all of my bg videos are old. i love mastur…"
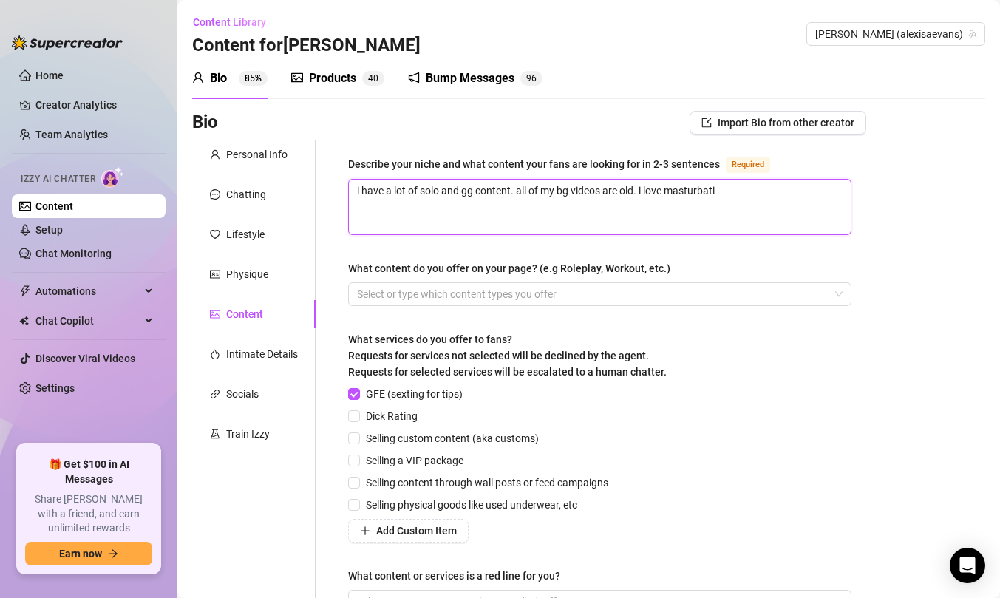
type textarea "i have a lot of solo and gg content. all of my bg videos are old. i love mastur…"
click at [436, 295] on div at bounding box center [592, 294] width 482 height 21
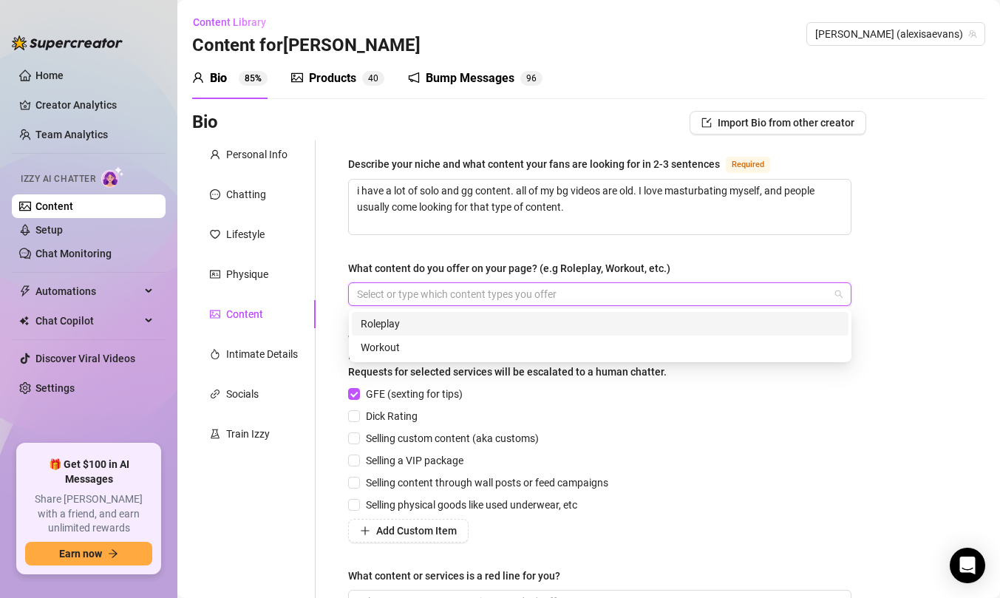
click at [459, 295] on div at bounding box center [592, 294] width 482 height 21
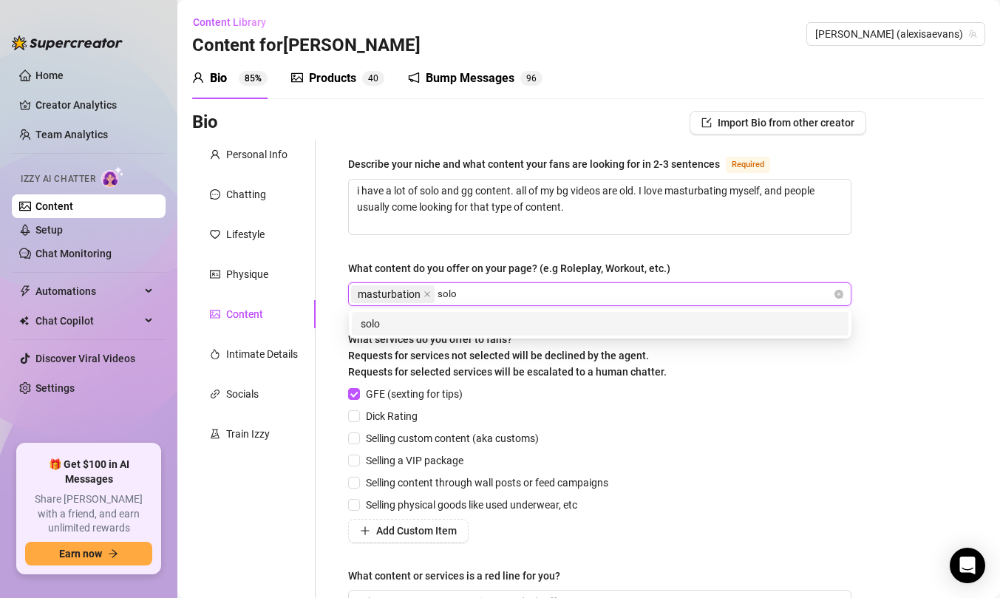
click at [456, 332] on div "solo" at bounding box center [600, 324] width 497 height 24
click at [530, 319] on div "sexting" at bounding box center [600, 324] width 479 height 16
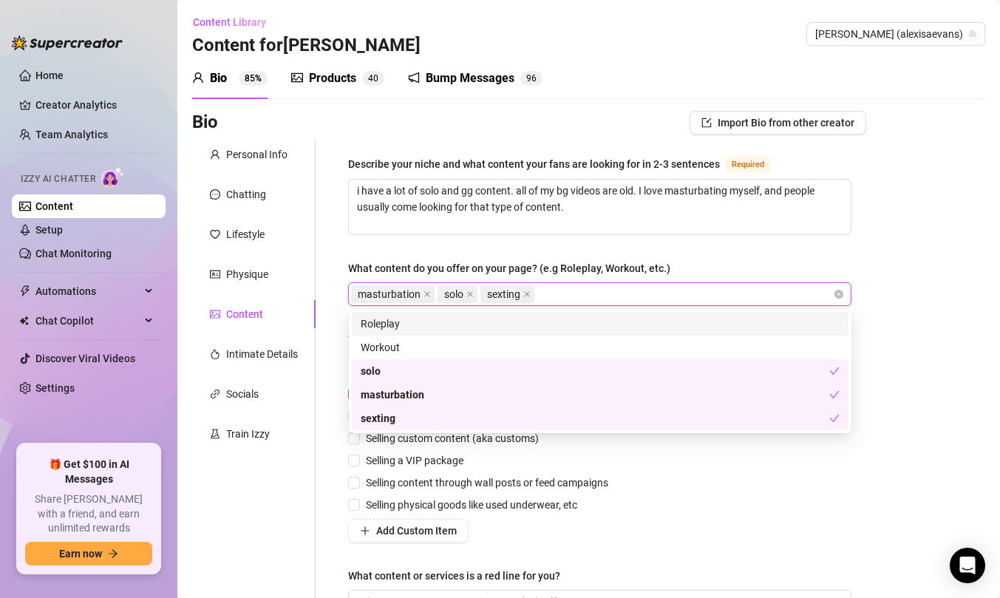
click at [791, 247] on div "Describe your niche and what content your fans are looking for in 2-3 sentences…" at bounding box center [599, 390] width 503 height 471
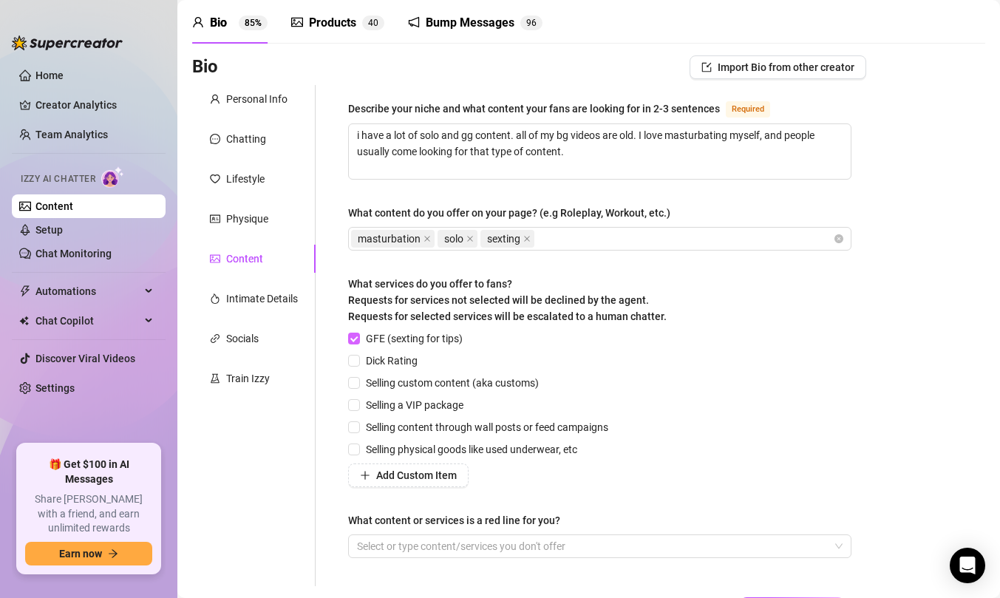
scroll to position [57, 0]
click at [355, 359] on input "Dick Rating" at bounding box center [353, 358] width 10 height 10
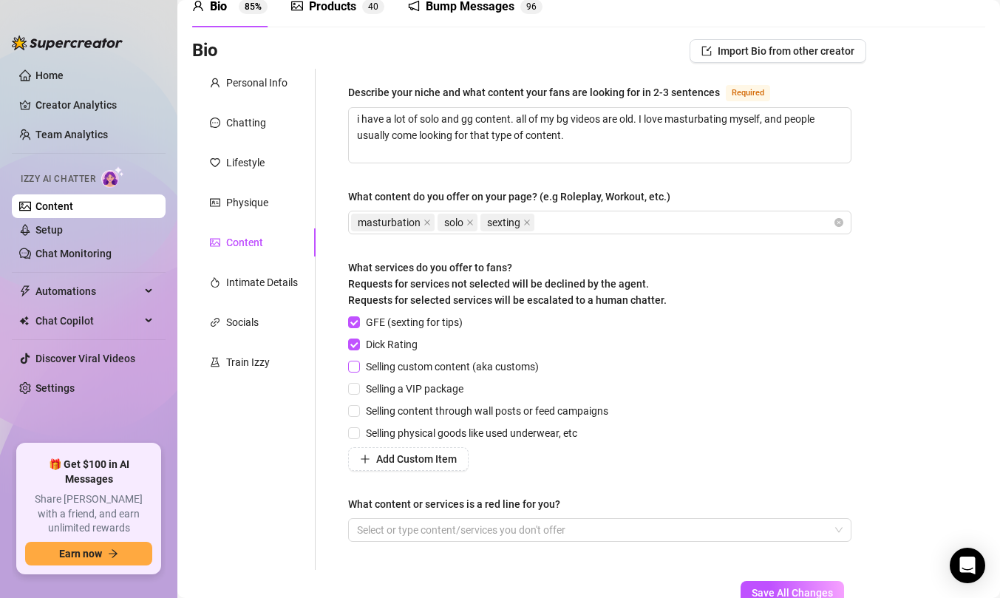
scroll to position [74, 0]
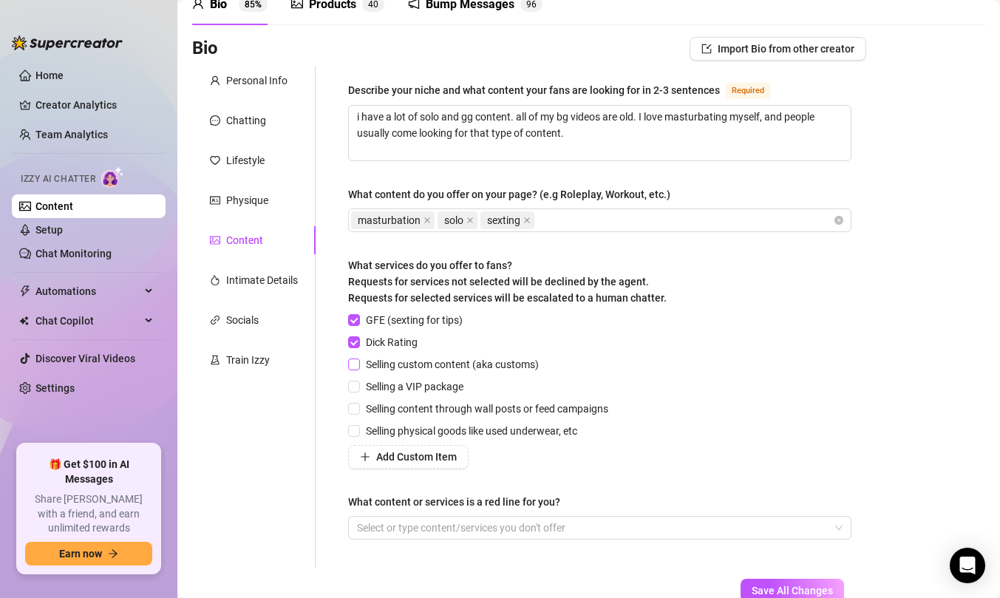
click at [355, 367] on input "Selling custom content (aka customs)" at bounding box center [353, 363] width 10 height 10
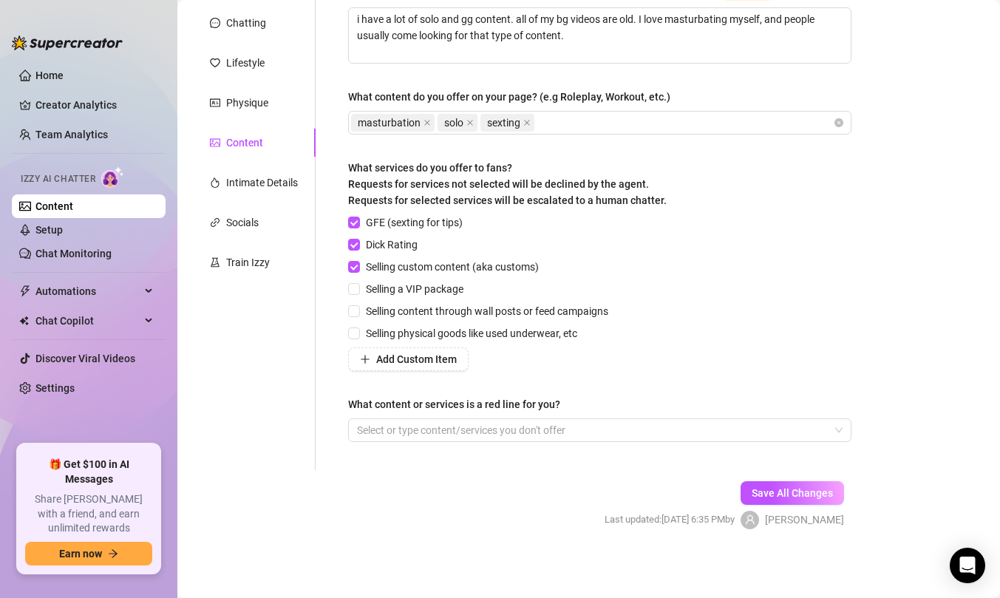
scroll to position [173, 0]
click at [375, 429] on div at bounding box center [592, 428] width 482 height 21
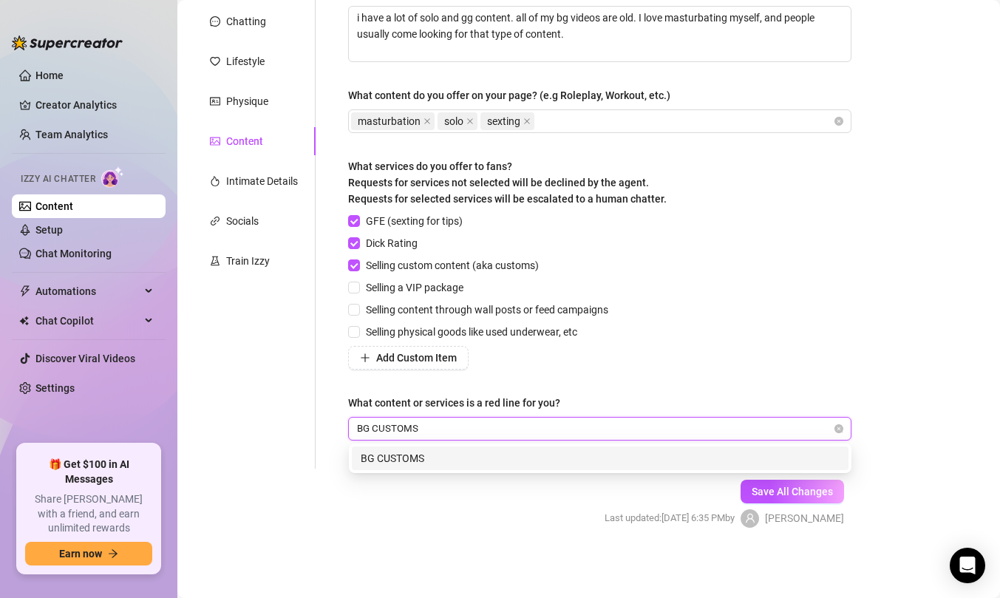
click at [575, 460] on div "BG CUSTOMS" at bounding box center [600, 458] width 479 height 16
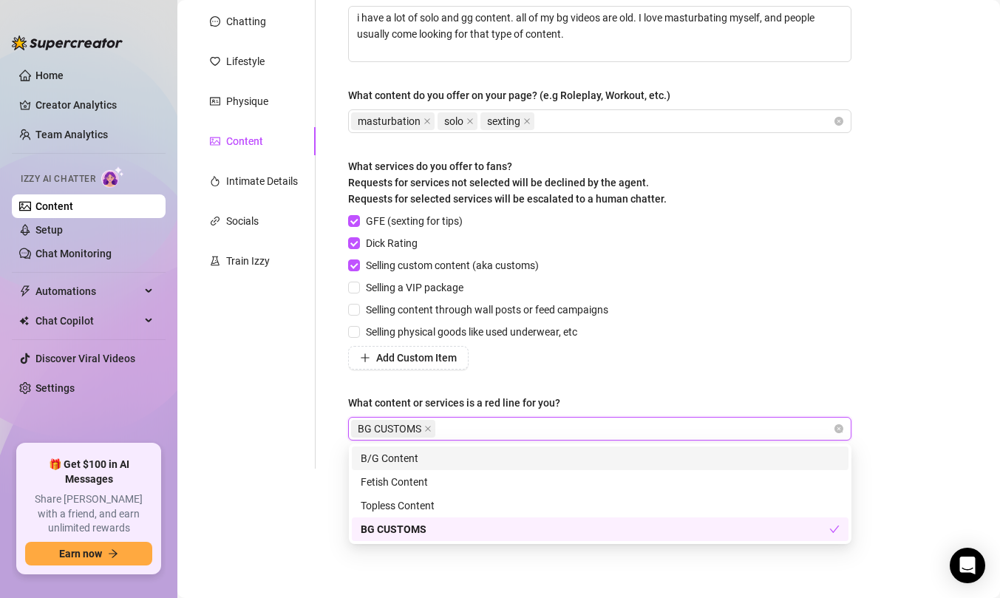
click at [912, 397] on div "Bio Import Bio from other creator Personal Info Chatting Lifestyle Physique Con…" at bounding box center [588, 246] width 793 height 616
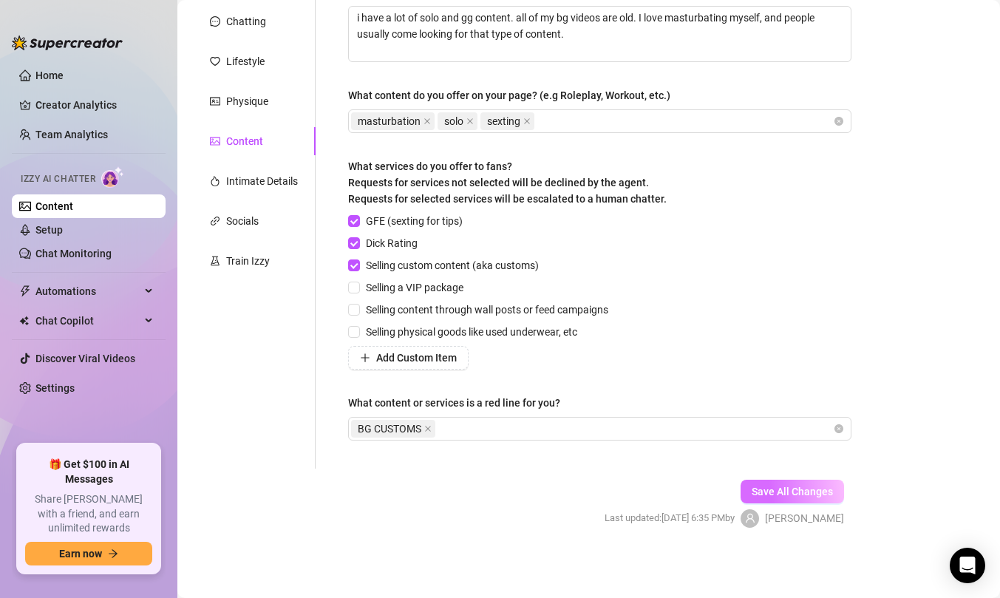
click at [816, 498] on button "Save All Changes" at bounding box center [791, 492] width 103 height 24
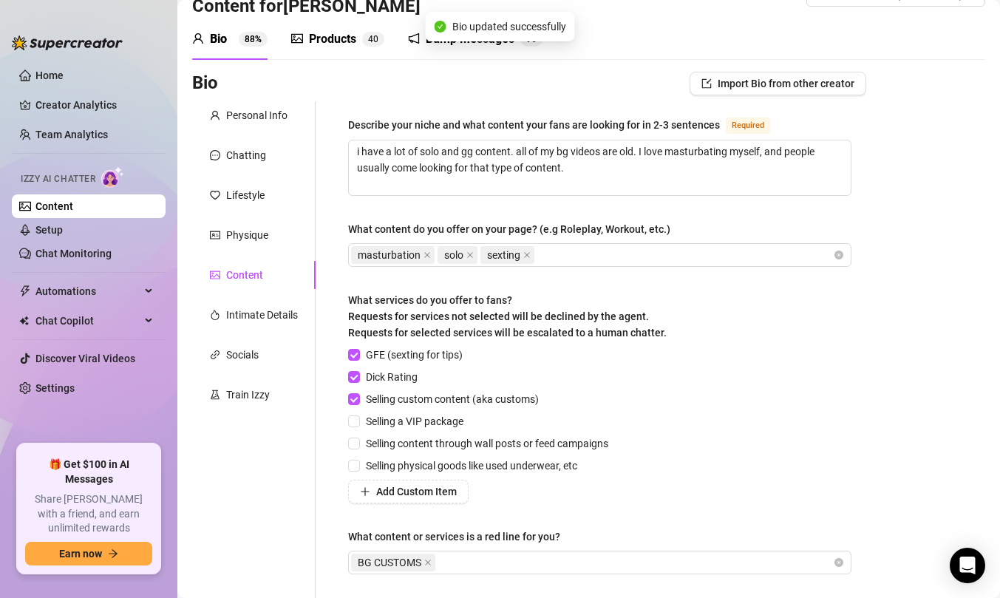
scroll to position [1, 0]
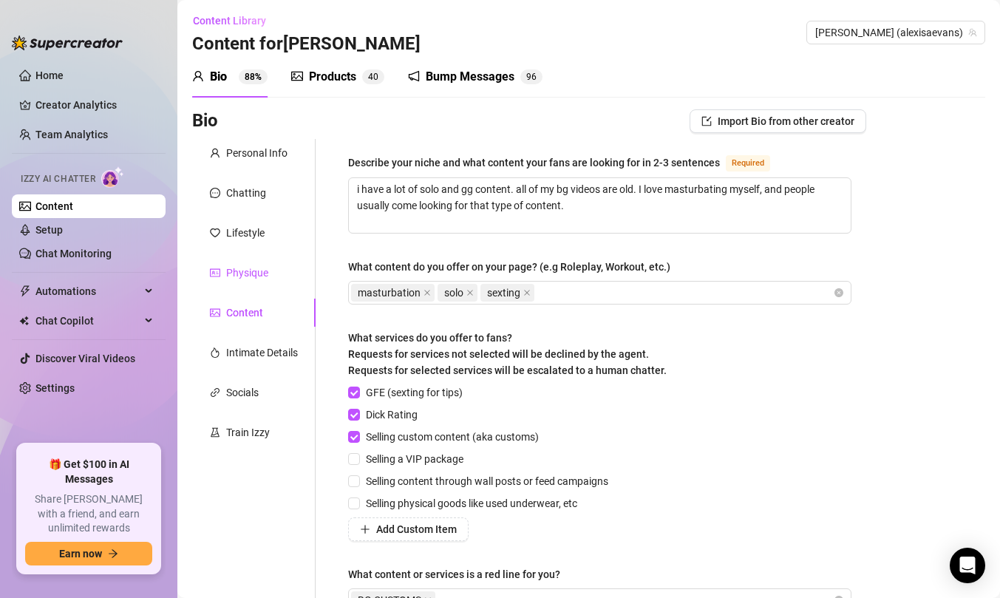
click at [250, 266] on div "Physique" at bounding box center [247, 273] width 42 height 16
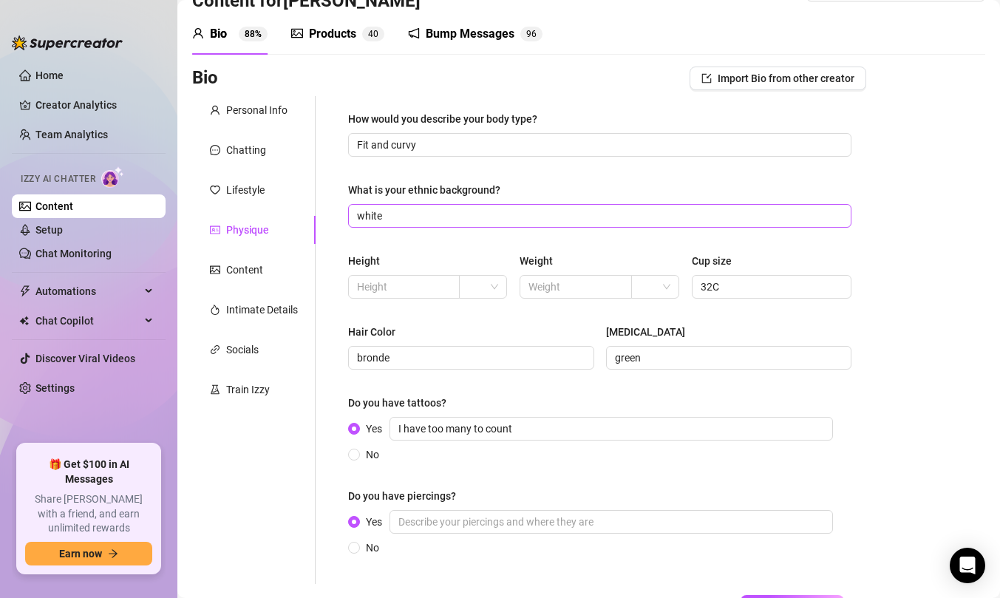
scroll to position [45, 0]
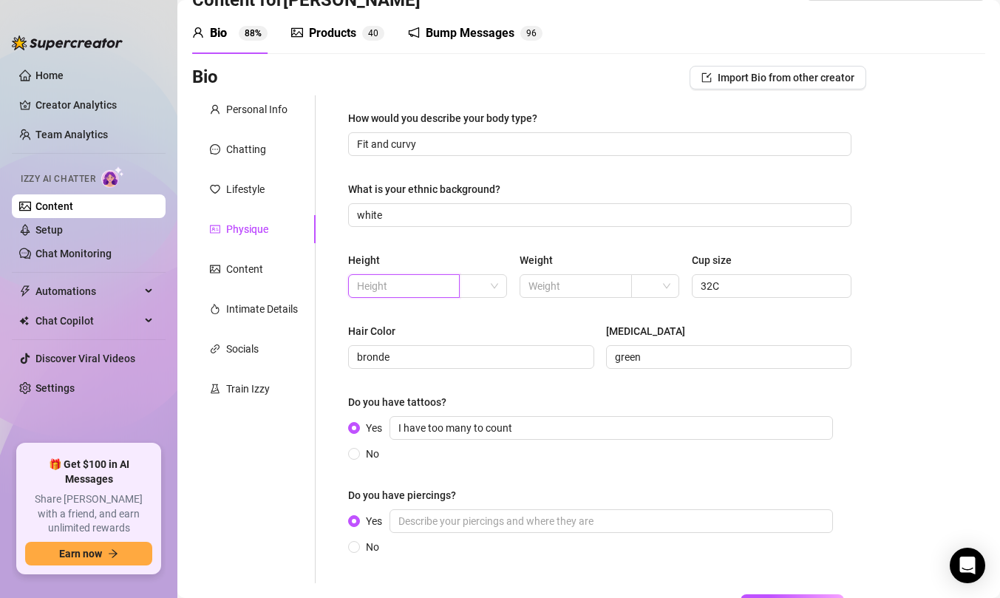
click at [388, 288] on input "text" at bounding box center [402, 286] width 91 height 16
click at [583, 278] on input "text" at bounding box center [573, 286] width 91 height 16
click at [931, 256] on div "Bio Import Bio from other creator Personal Info Chatting Lifestyle Physique Con…" at bounding box center [588, 367] width 793 height 602
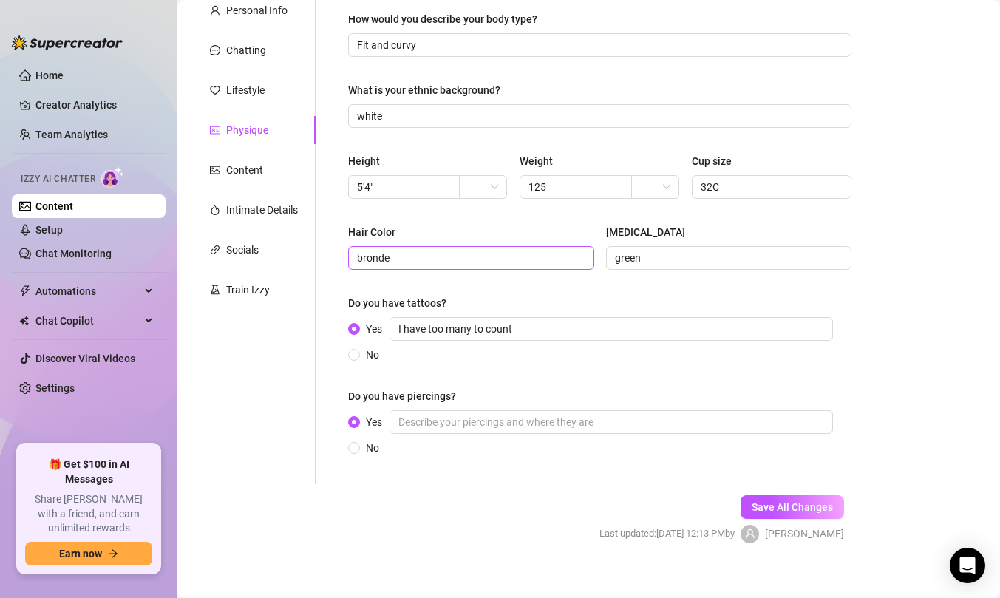
scroll to position [160, 0]
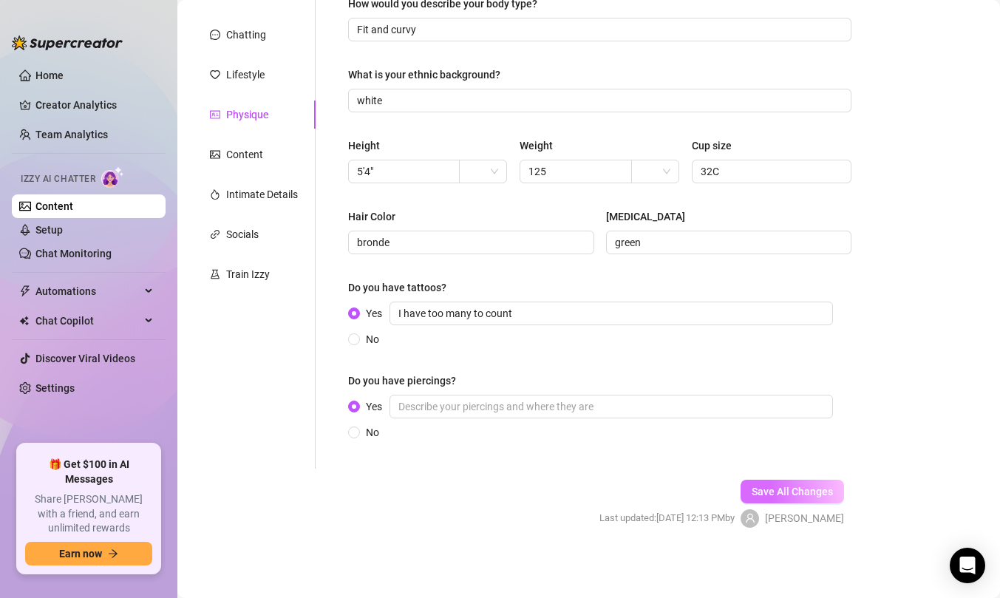
click at [806, 500] on button "Save All Changes" at bounding box center [791, 492] width 103 height 24
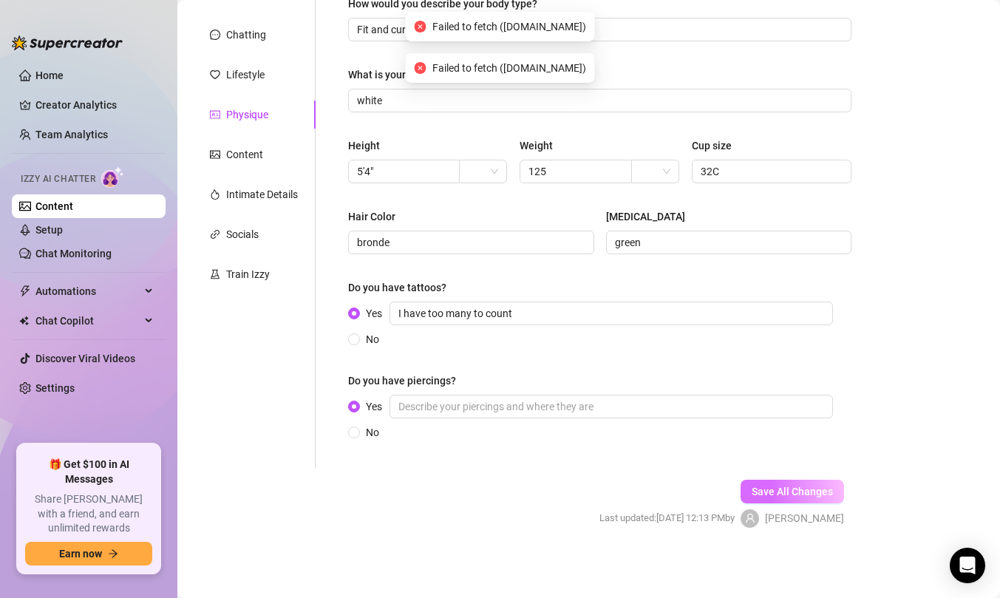
click at [786, 491] on span "Save All Changes" at bounding box center [791, 491] width 81 height 12
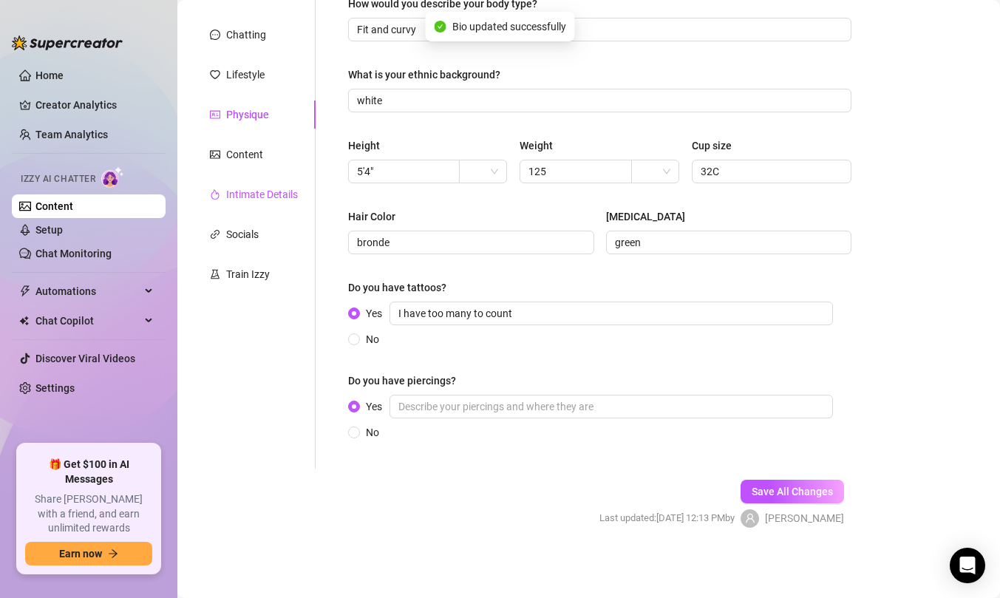
click at [242, 194] on div "Intimate Details" at bounding box center [262, 194] width 72 height 16
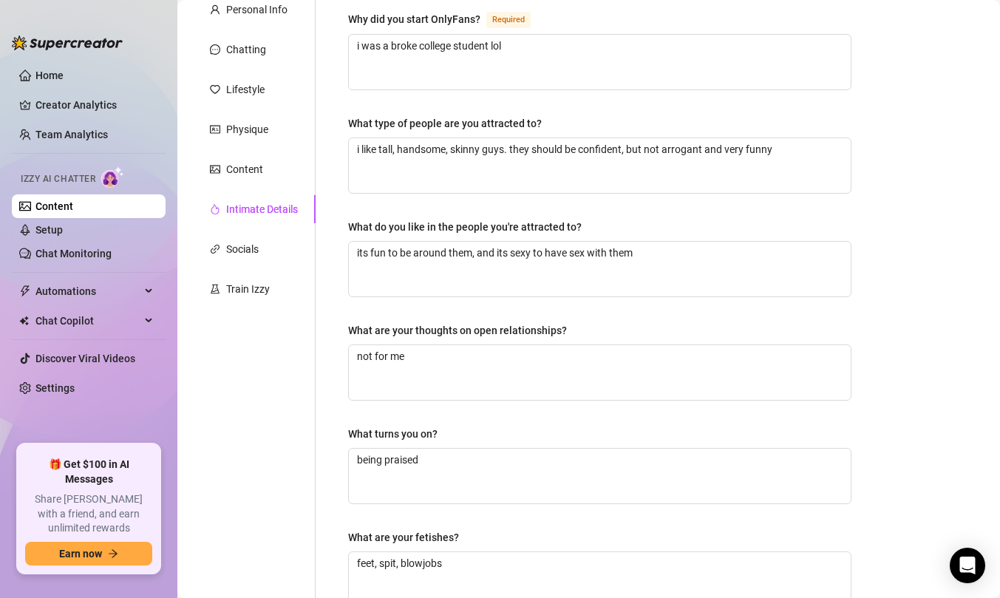
scroll to position [112, 0]
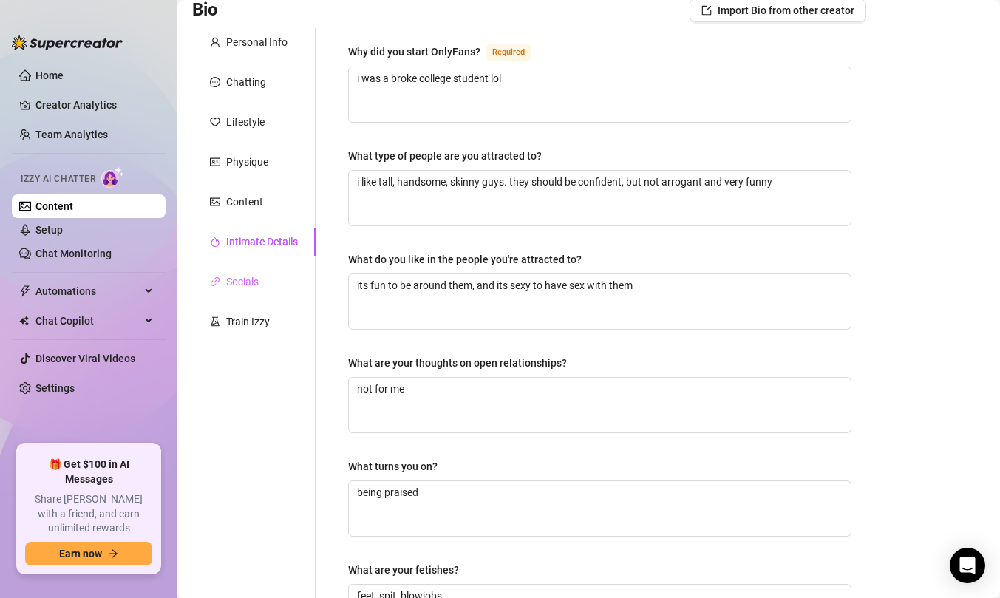
click at [262, 281] on div "Socials" at bounding box center [253, 281] width 123 height 28
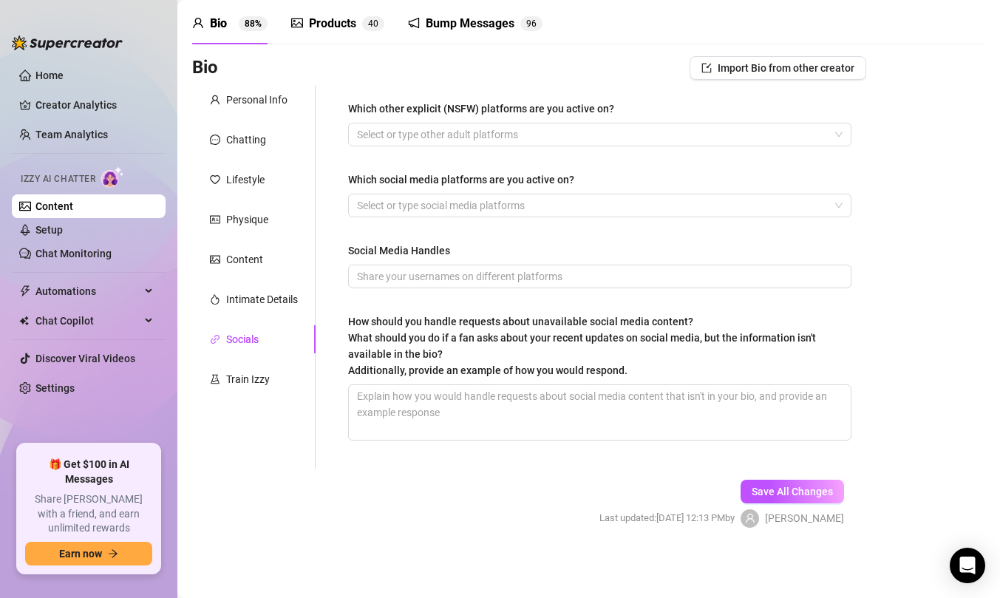
scroll to position [55, 0]
click at [427, 133] on div at bounding box center [592, 134] width 482 height 21
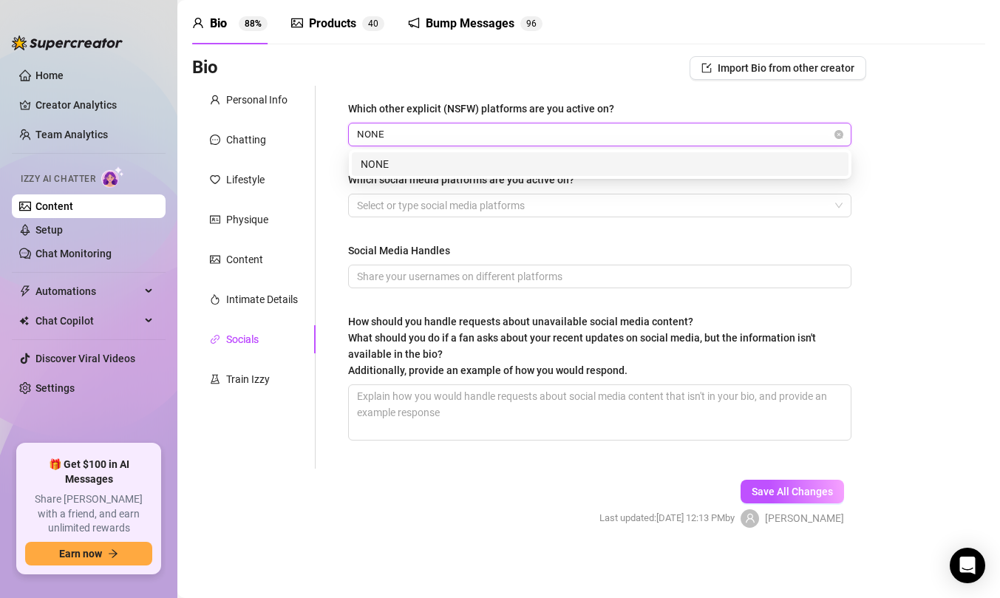
click at [412, 149] on div "NONE NONE" at bounding box center [600, 164] width 502 height 30
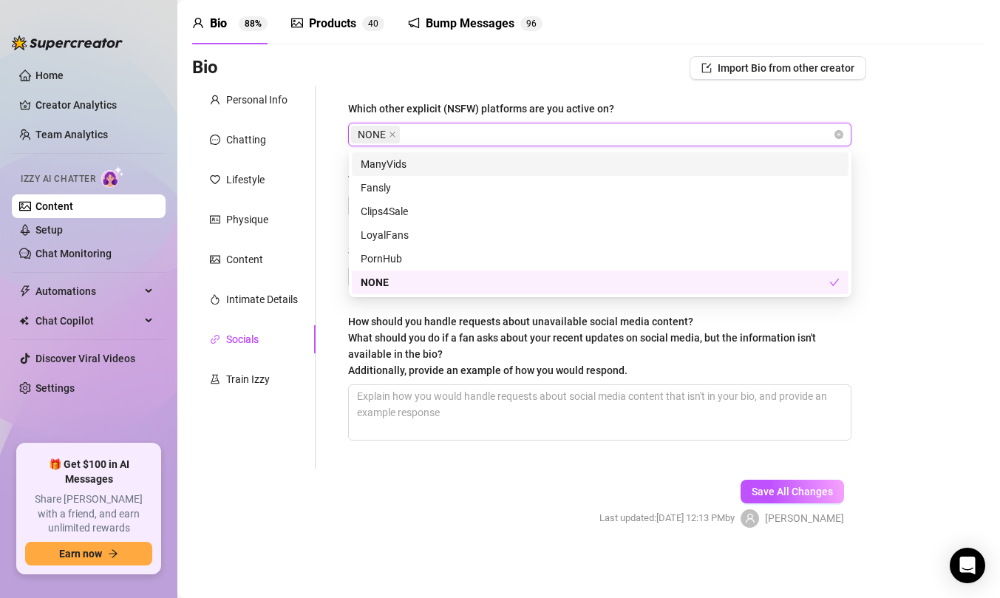
click at [326, 185] on div "Which other explicit (NSFW) platforms are you active on? NONE Which social medi…" at bounding box center [591, 277] width 550 height 383
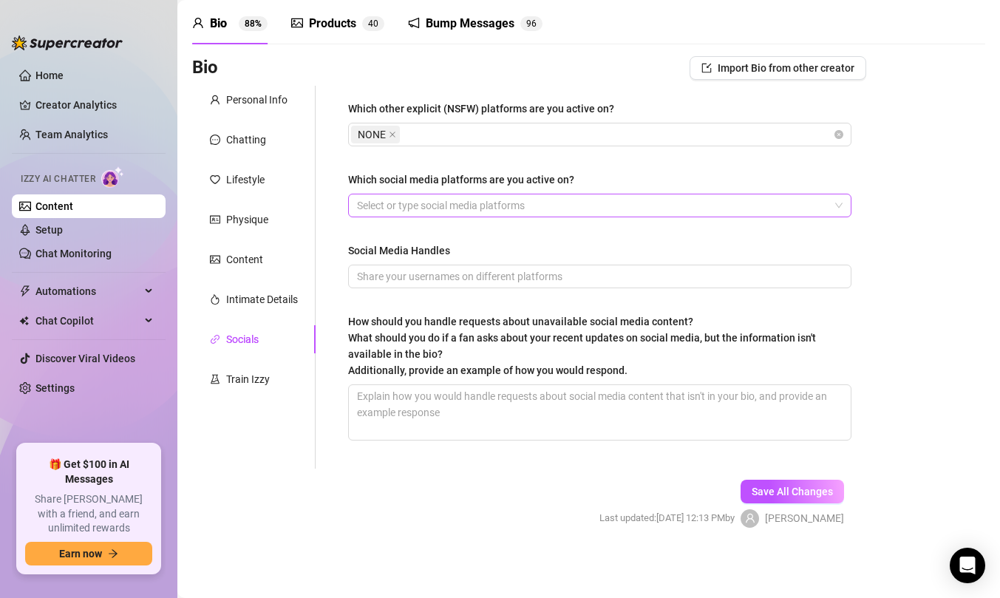
click at [413, 207] on div at bounding box center [592, 205] width 482 height 21
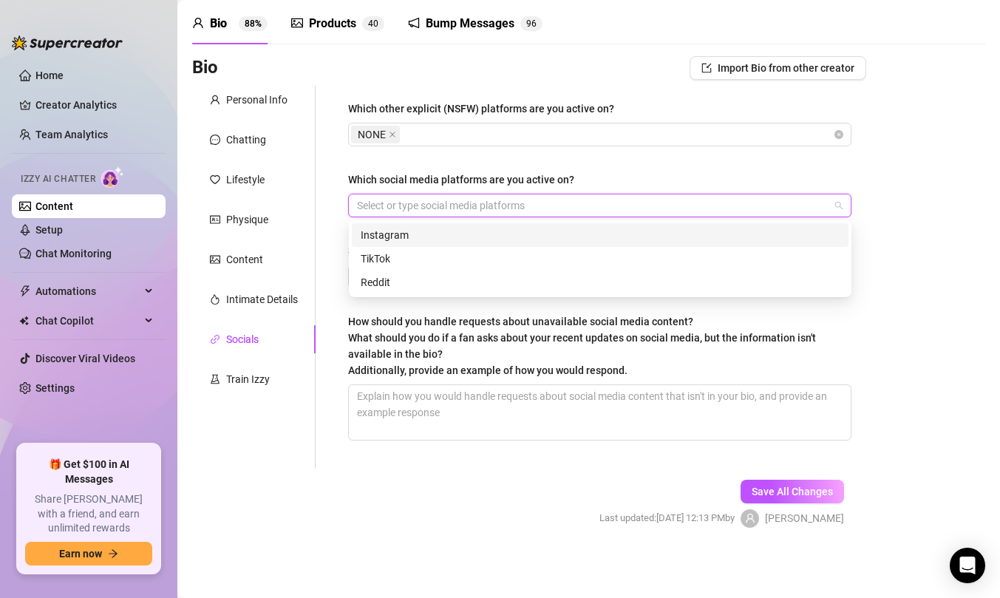
click at [404, 225] on div "Instagram" at bounding box center [600, 235] width 497 height 24
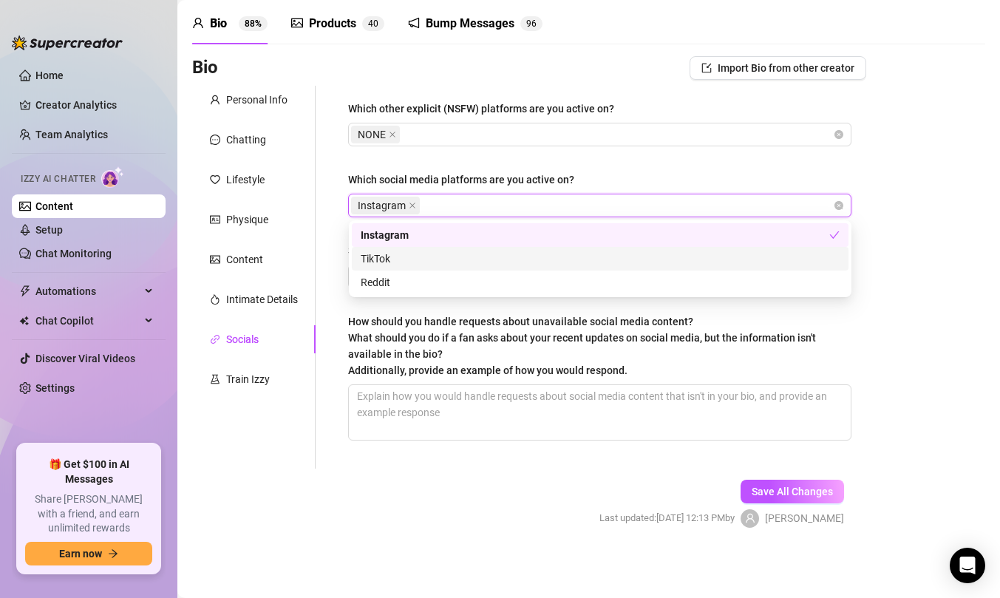
click at [406, 259] on div "TikTok" at bounding box center [600, 258] width 479 height 16
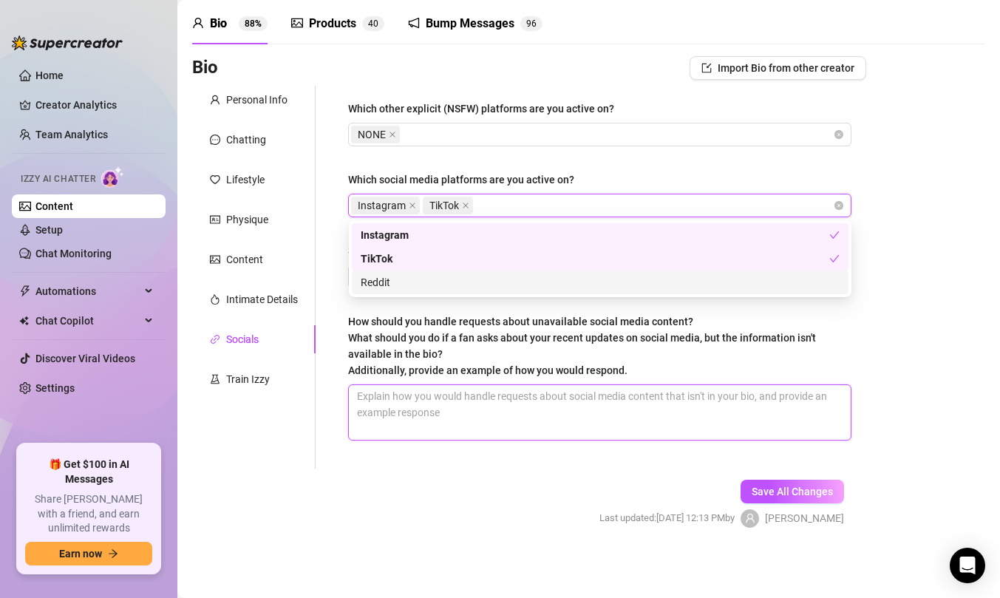
click at [379, 407] on textarea "How should you handle requests about unavailable social media content? What sho…" at bounding box center [600, 412] width 502 height 55
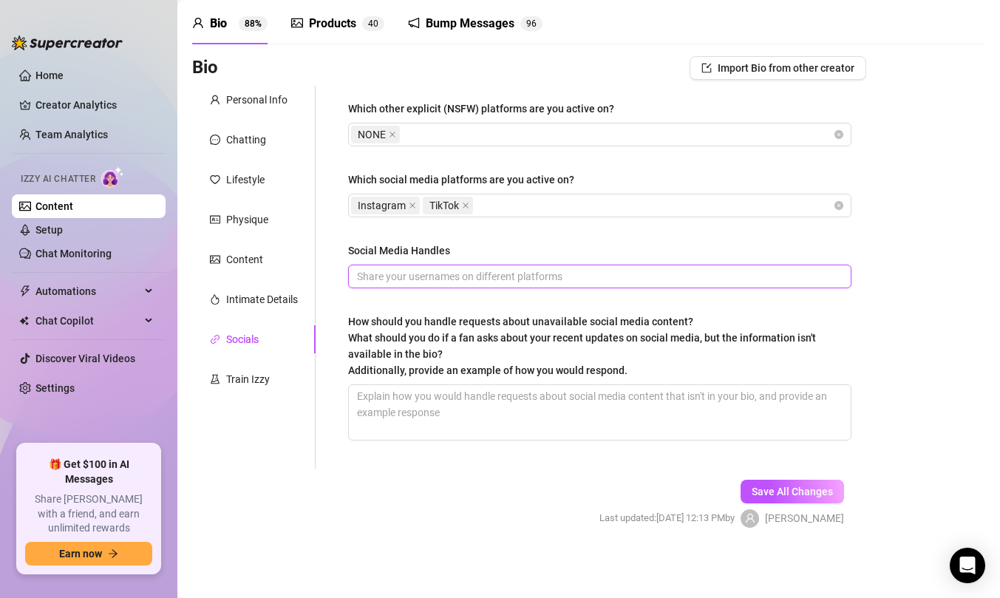
click at [379, 275] on input "Social Media Handles" at bounding box center [598, 276] width 483 height 16
drag, startPoint x: 392, startPoint y: 282, endPoint x: 271, endPoint y: 270, distance: 121.8
click at [271, 270] on div "Personal Info Chatting Lifestyle Physique Content Intimate Details Socials Trai…" at bounding box center [529, 277] width 674 height 383
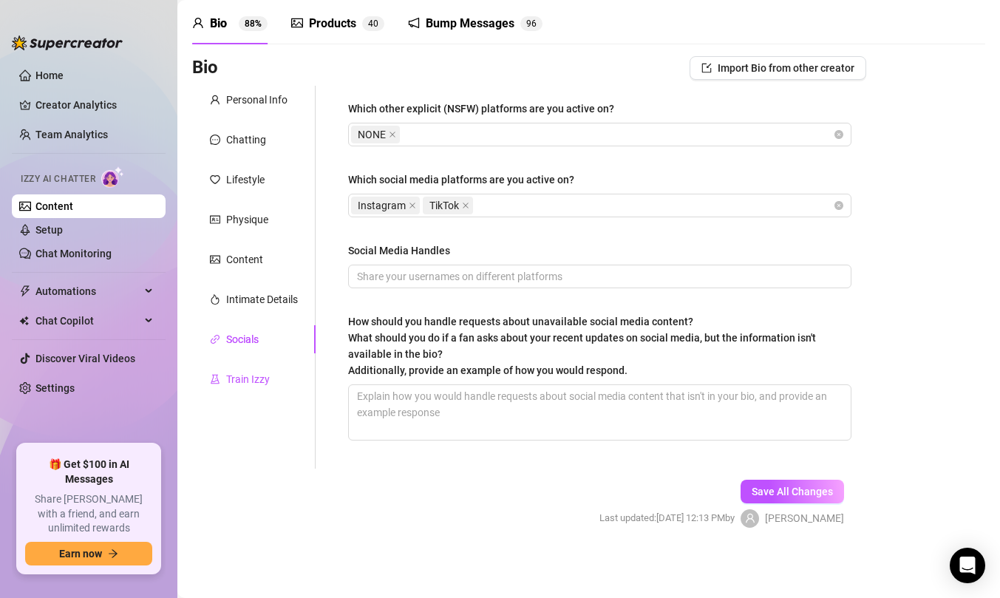
click at [261, 371] on div "Train Izzy" at bounding box center [248, 379] width 44 height 16
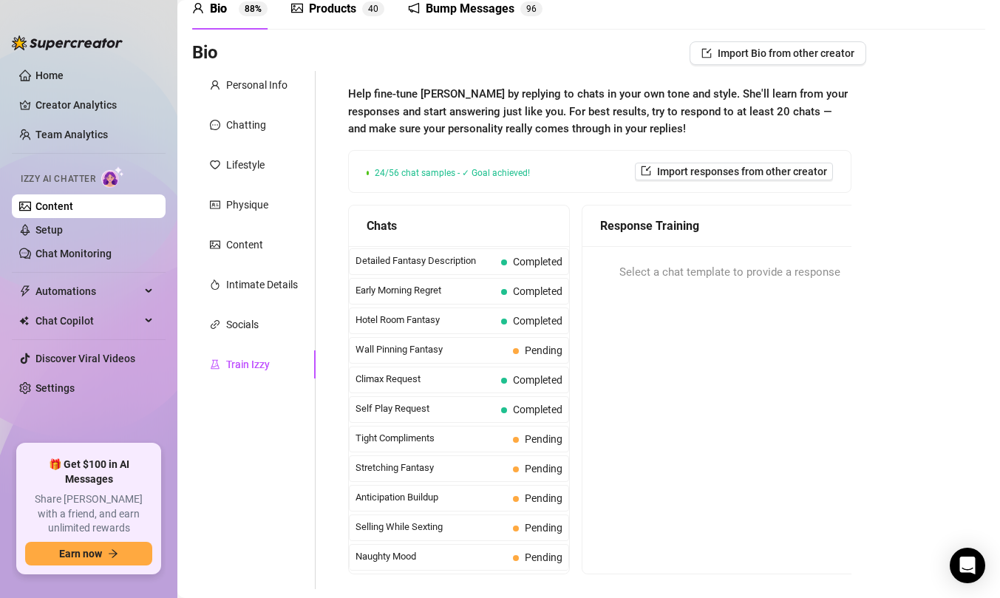
scroll to position [576, 0]
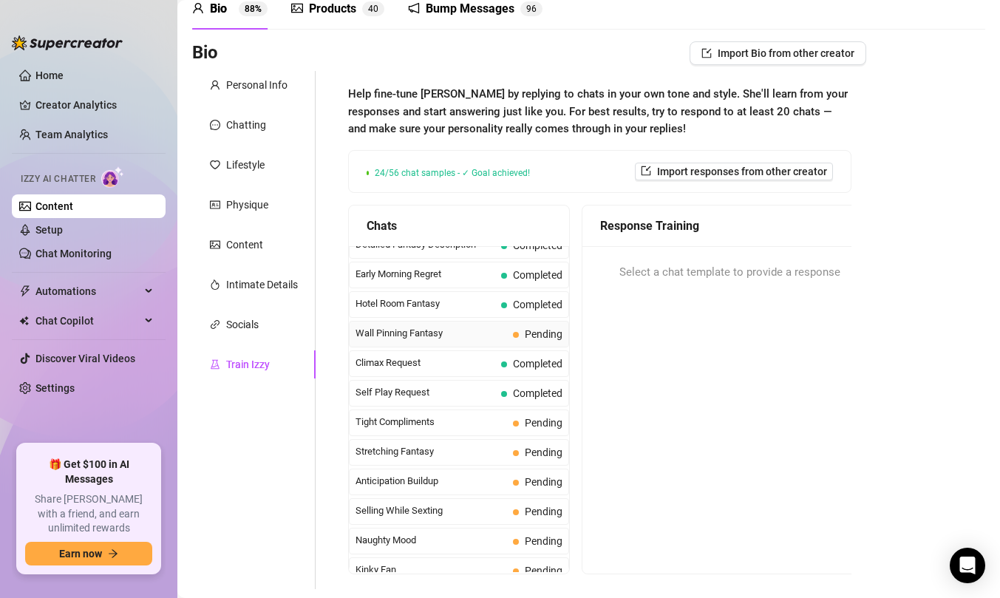
click at [464, 335] on span "Wall Pinning Fantasy" at bounding box center [430, 333] width 151 height 15
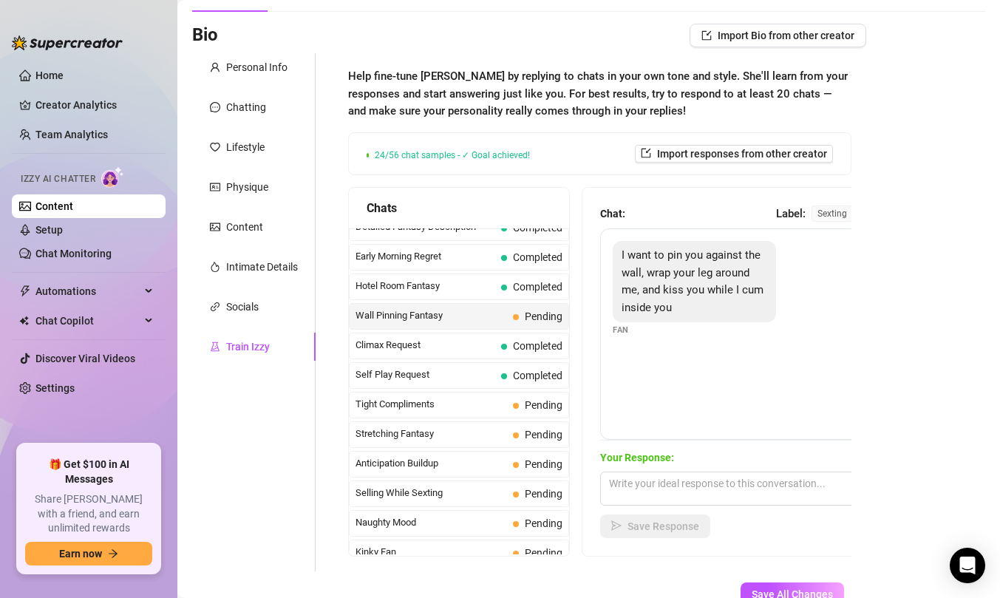
scroll to position [88, 0]
click at [643, 488] on textarea at bounding box center [729, 488] width 259 height 34
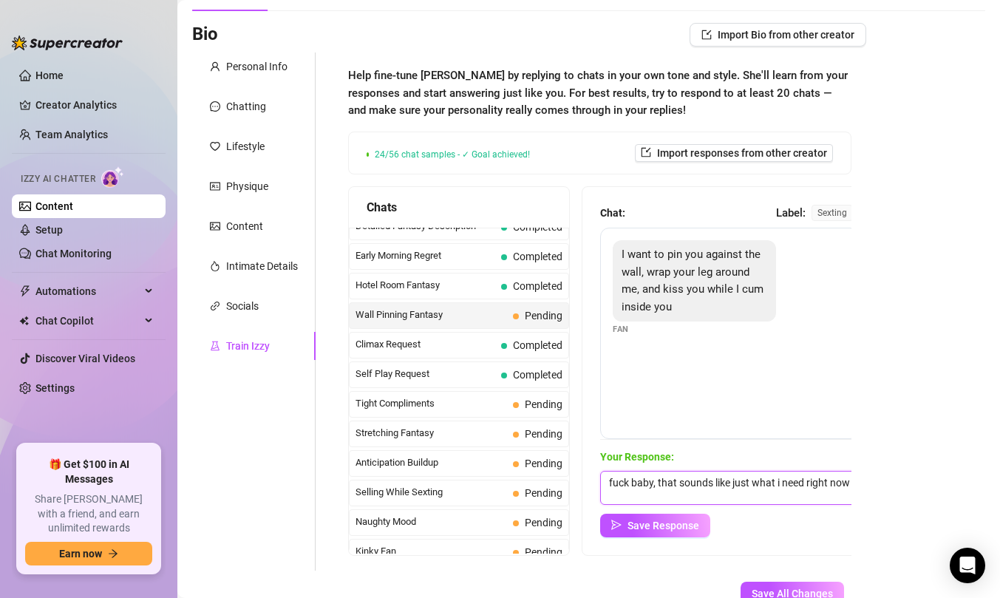
scroll to position [1, 0]
click at [624, 525] on button "Save Response" at bounding box center [655, 526] width 110 height 24
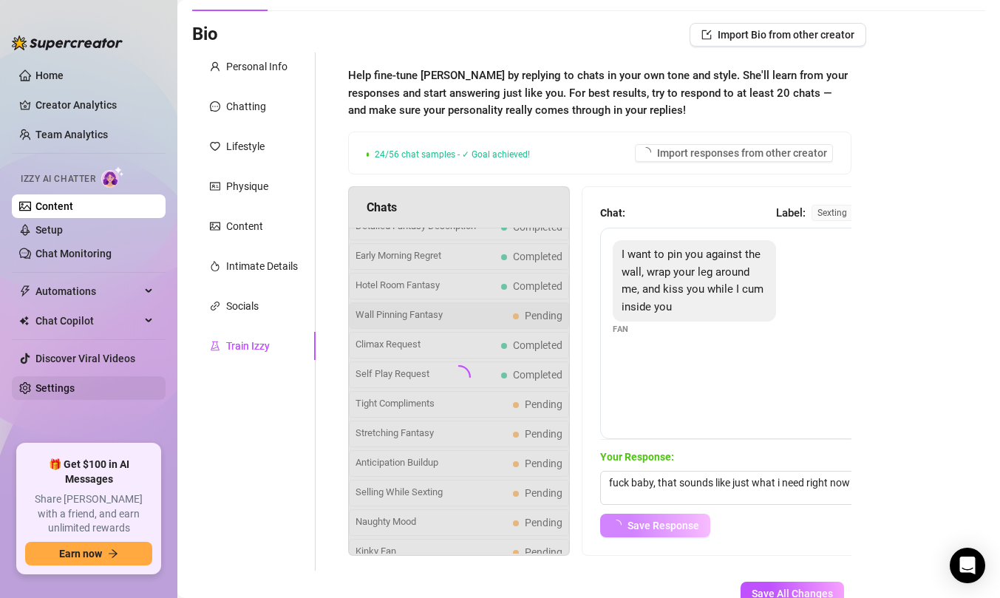
click at [75, 389] on link "Settings" at bounding box center [54, 388] width 39 height 12
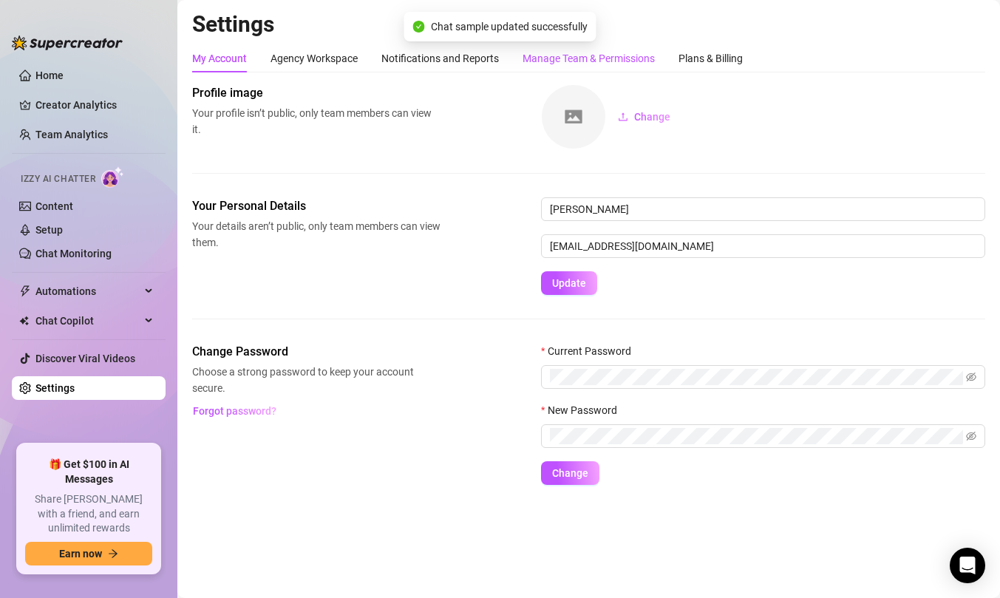
click at [603, 64] on div "Manage Team & Permissions" at bounding box center [588, 58] width 132 height 16
